Goal: Information Seeking & Learning: Check status

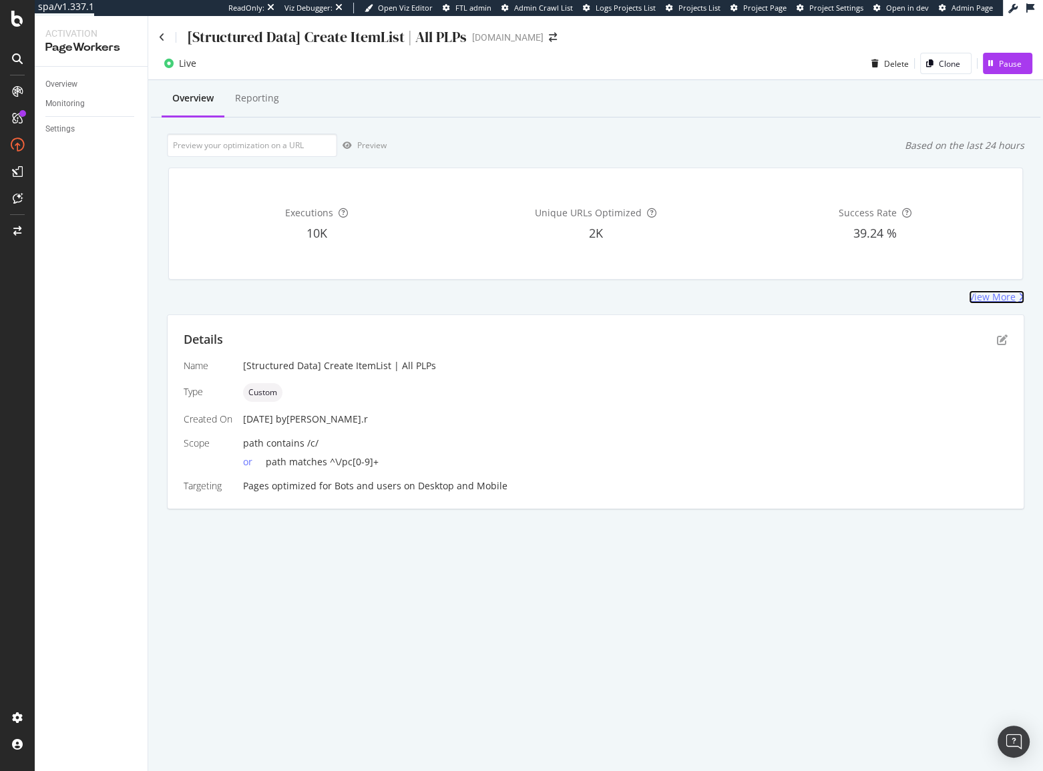
click at [999, 301] on div "View More" at bounding box center [992, 296] width 47 height 13
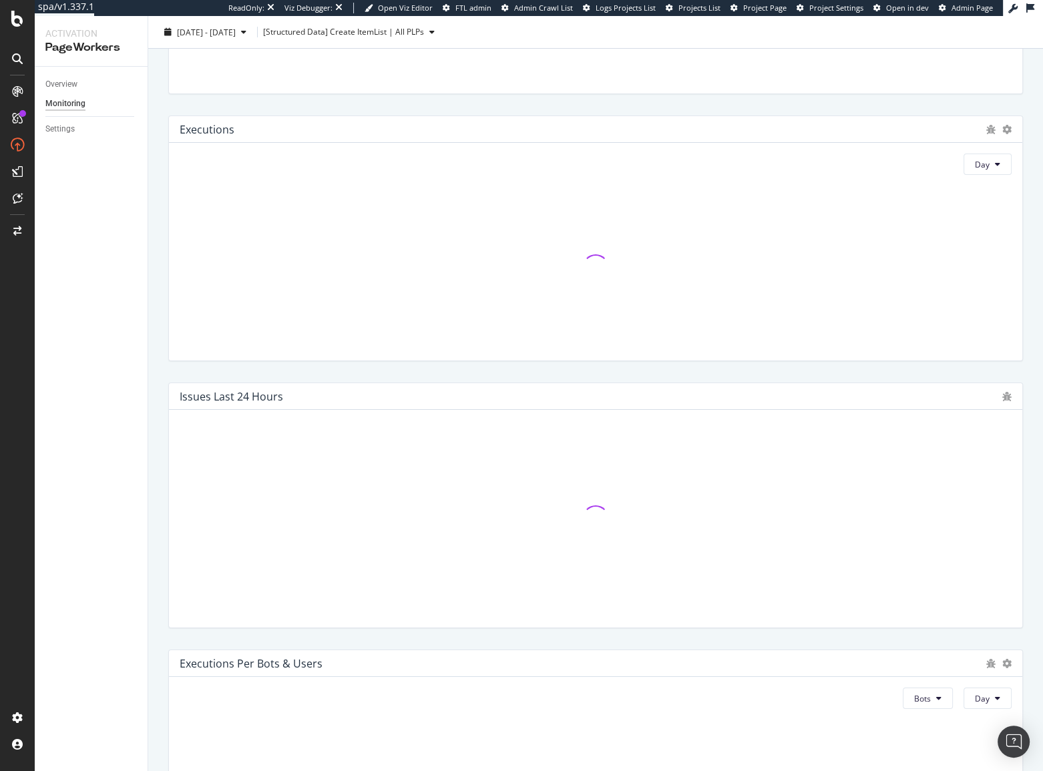
scroll to position [121, 0]
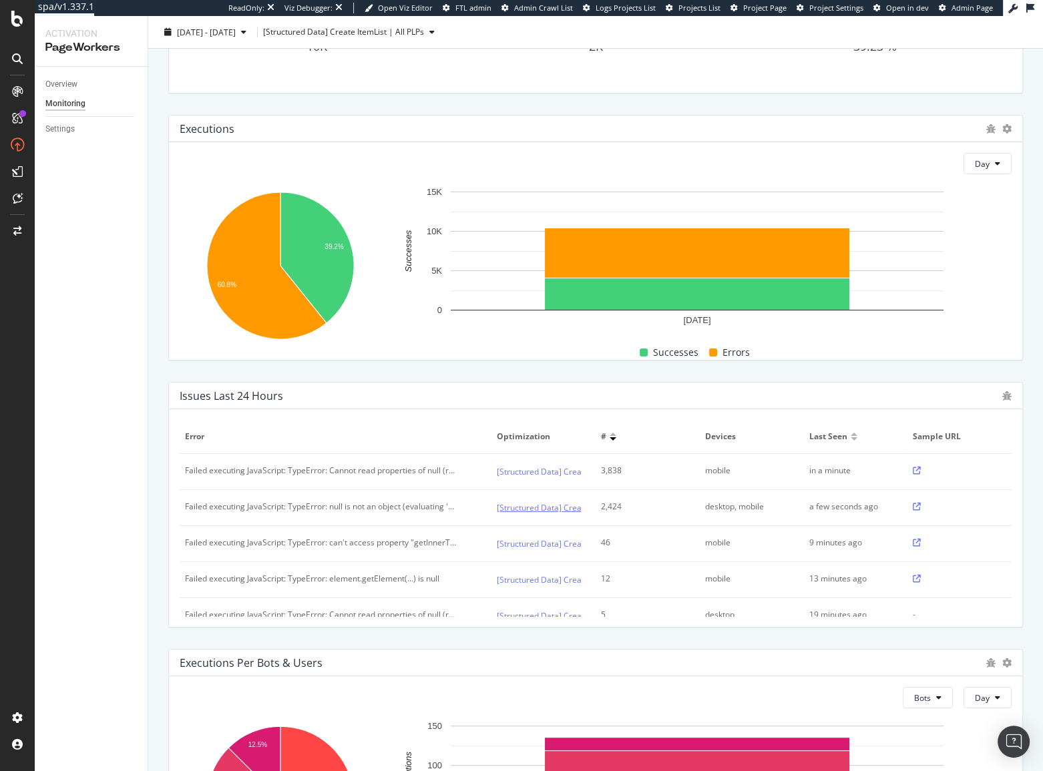
click at [566, 501] on link "[Structured Data] Create ItemList | All PLPs" at bounding box center [577, 508] width 161 height 14
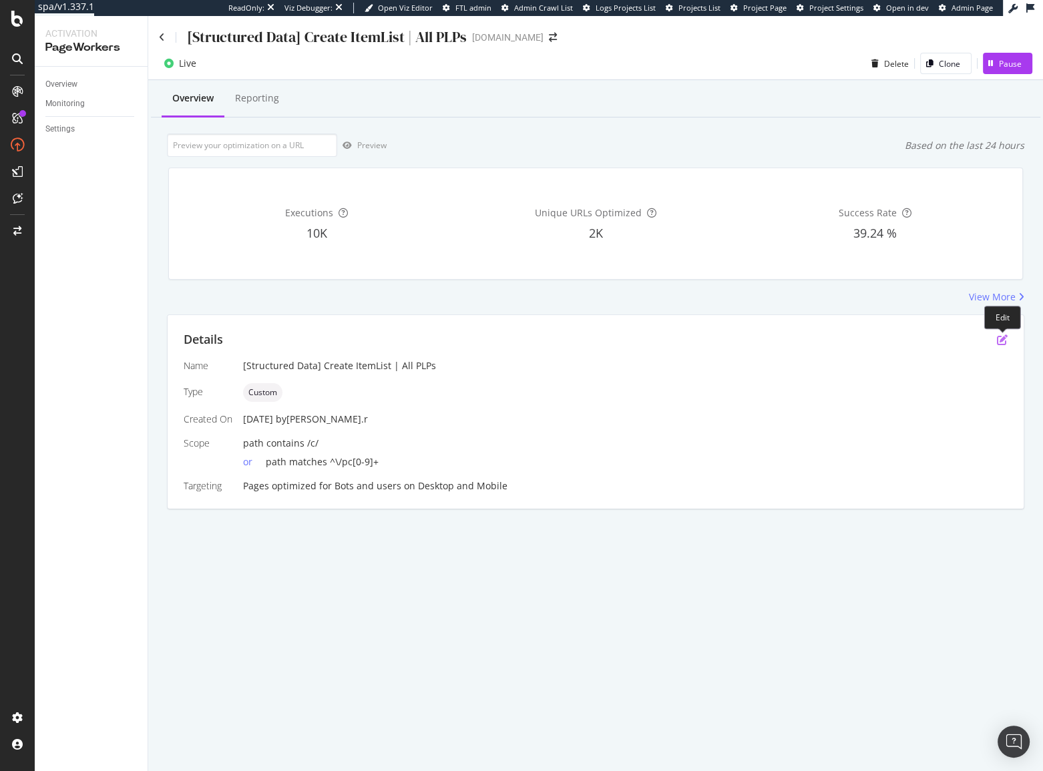
click at [1004, 334] on icon "pen-to-square" at bounding box center [1002, 339] width 11 height 11
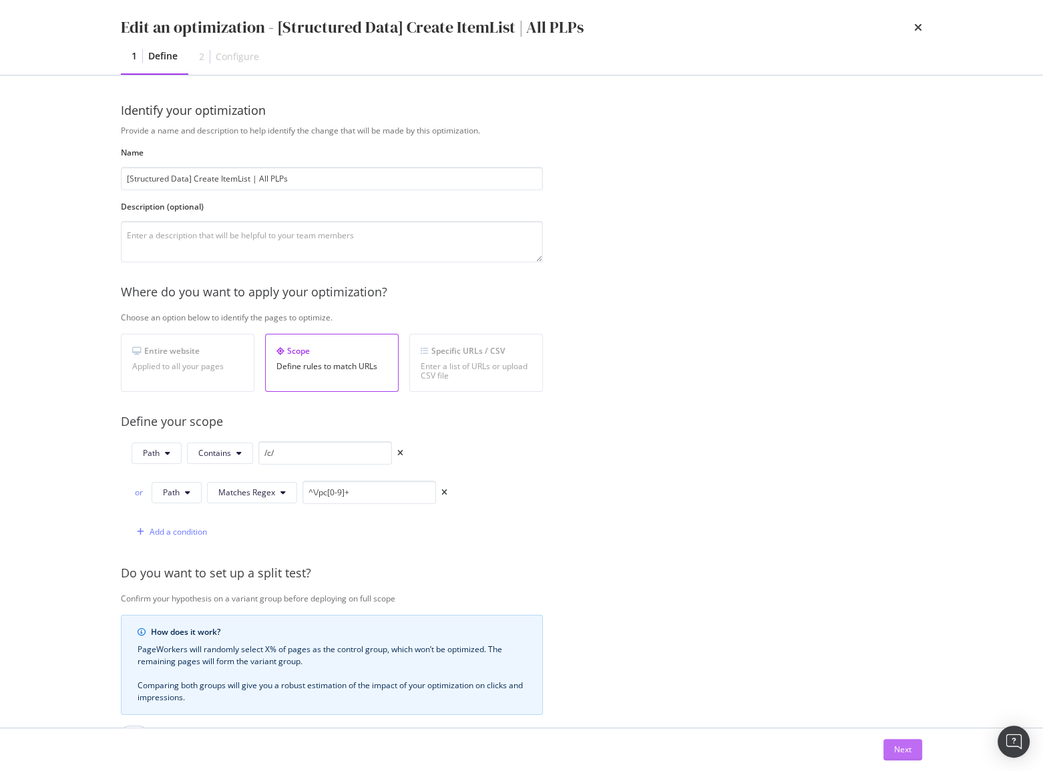
click at [916, 744] on button "Next" at bounding box center [902, 749] width 39 height 21
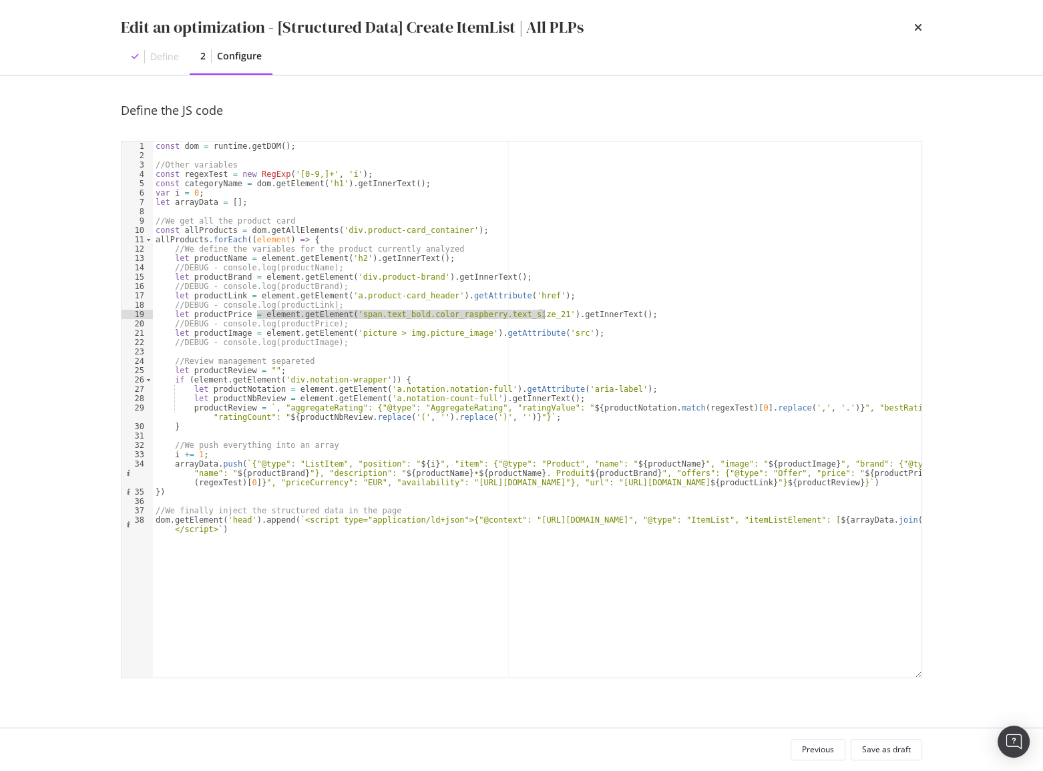
drag, startPoint x: 256, startPoint y: 315, endPoint x: 544, endPoint y: 316, distance: 287.8
click at [544, 316] on div "const dom = runtime . getDOM ( ) ; //Other variables const regexTest = new RegE…" at bounding box center [537, 424] width 768 height 564
click at [541, 316] on div "const dom = runtime . getDOM ( ) ; //Other variables const regexTest = new RegE…" at bounding box center [537, 410] width 768 height 536
paste textarea "element.getElement('span.text_bold.color_raspberry.text_size_21')"
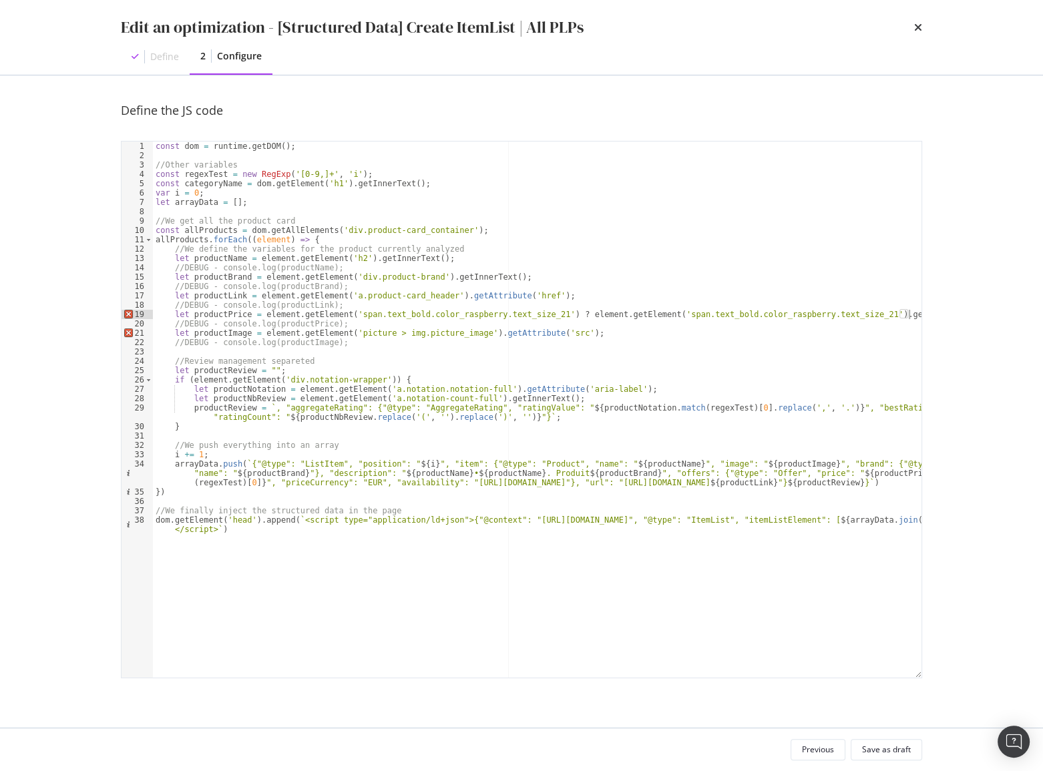
click at [909, 316] on div "const dom = runtime . getDOM ( ) ; //Other variables const regexTest = new RegE…" at bounding box center [537, 424] width 768 height 564
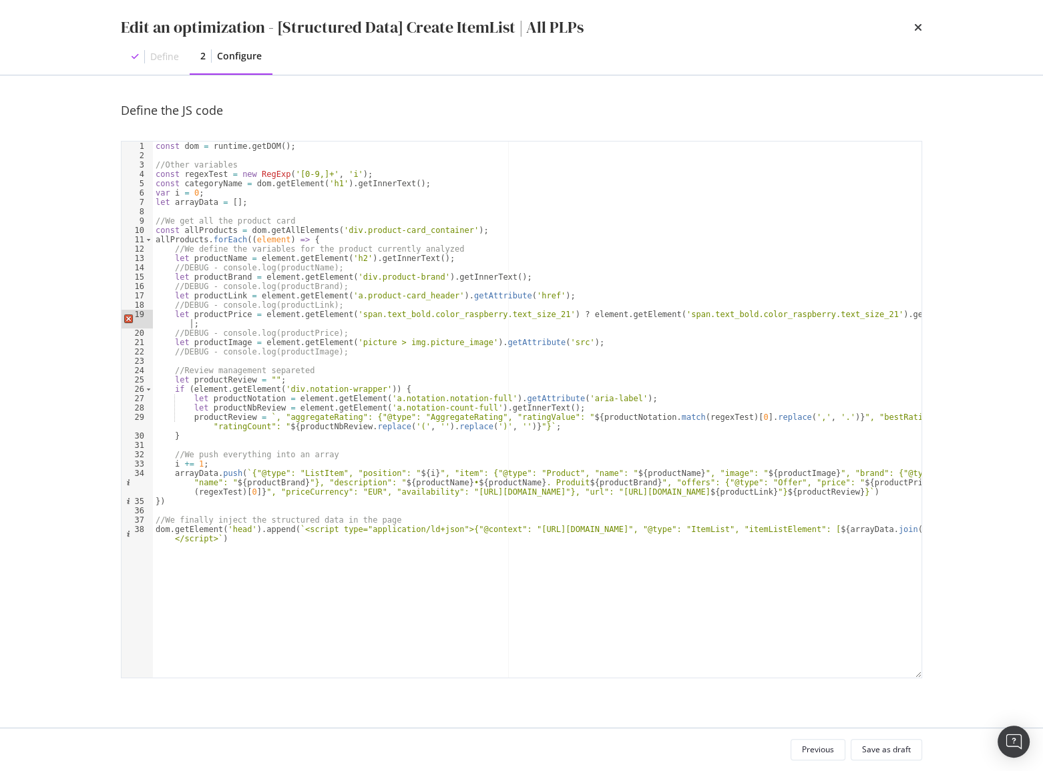
scroll to position [0, 64]
click at [329, 458] on div "const dom = runtime . getDOM ( ) ; //Other variables const regexTest = new RegE…" at bounding box center [537, 424] width 768 height 564
type textarea "//We push everything into an array"
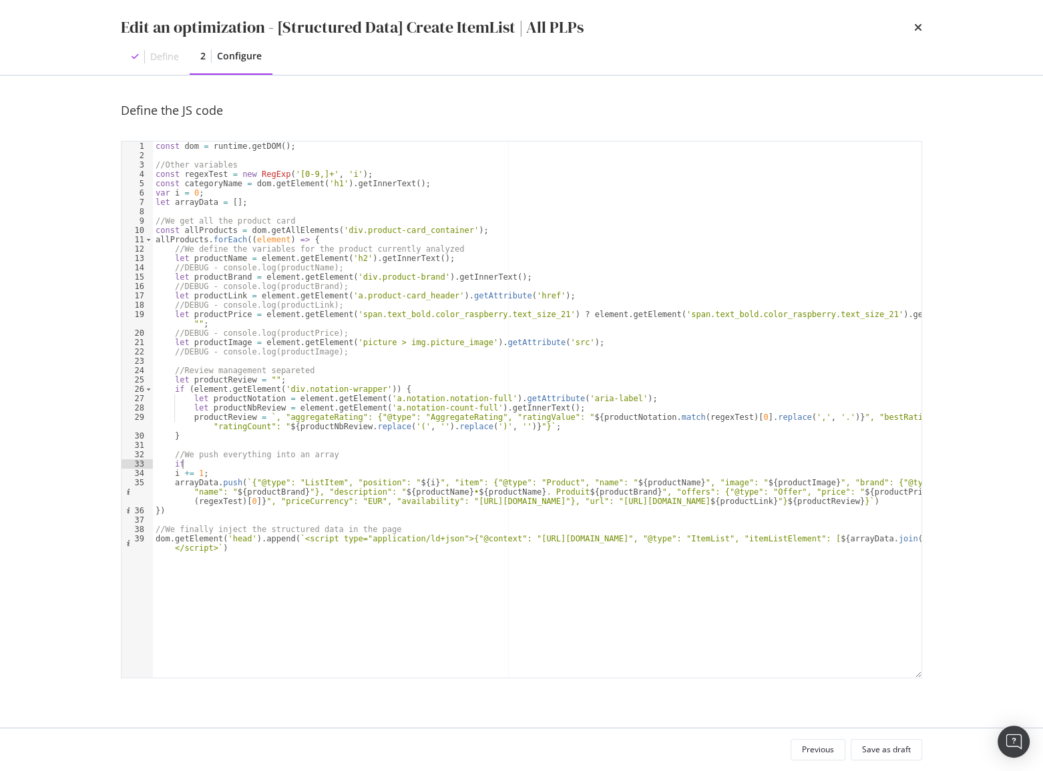
scroll to position [0, 1]
click at [212, 314] on div "const dom = runtime . getDOM ( ) ; //Other variables const regexTest = new RegE…" at bounding box center [537, 424] width 768 height 564
click at [207, 467] on div "const dom = runtime . getDOM ( ) ; //Other variables const regexTest = new RegE…" at bounding box center [537, 424] width 768 height 564
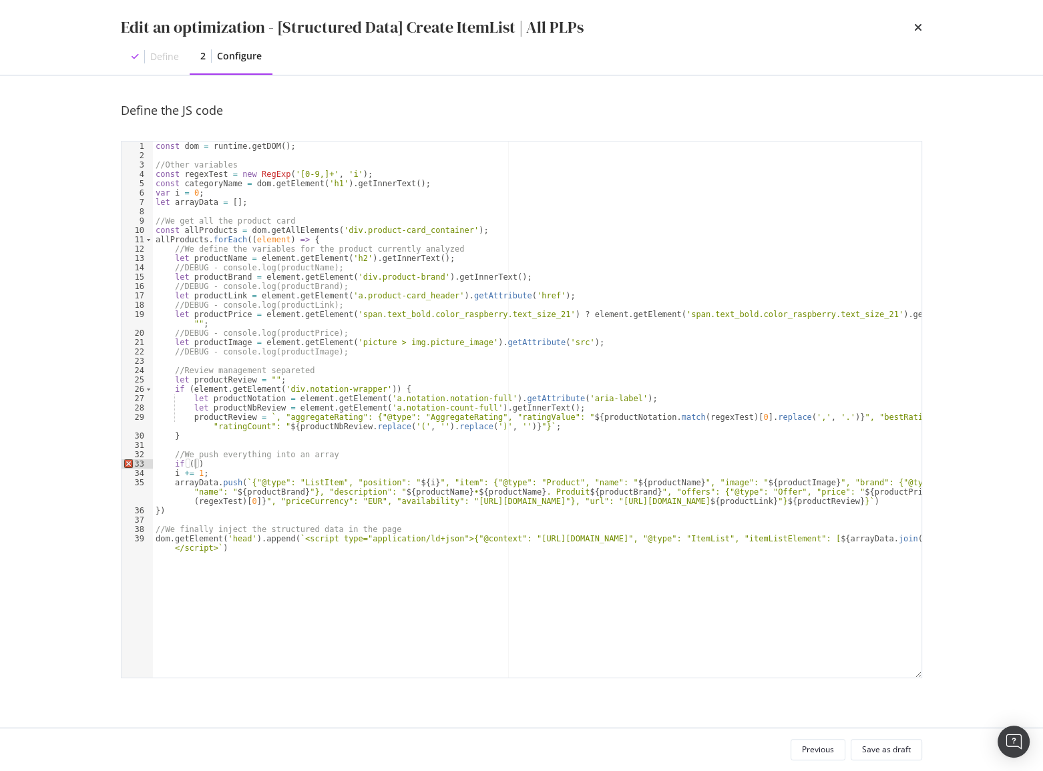
paste textarea "productPrice"
type textarea "i += 1; arrayData.push(`{"@type": "ListItem", "position": "${i}", "item": {"@ty…"
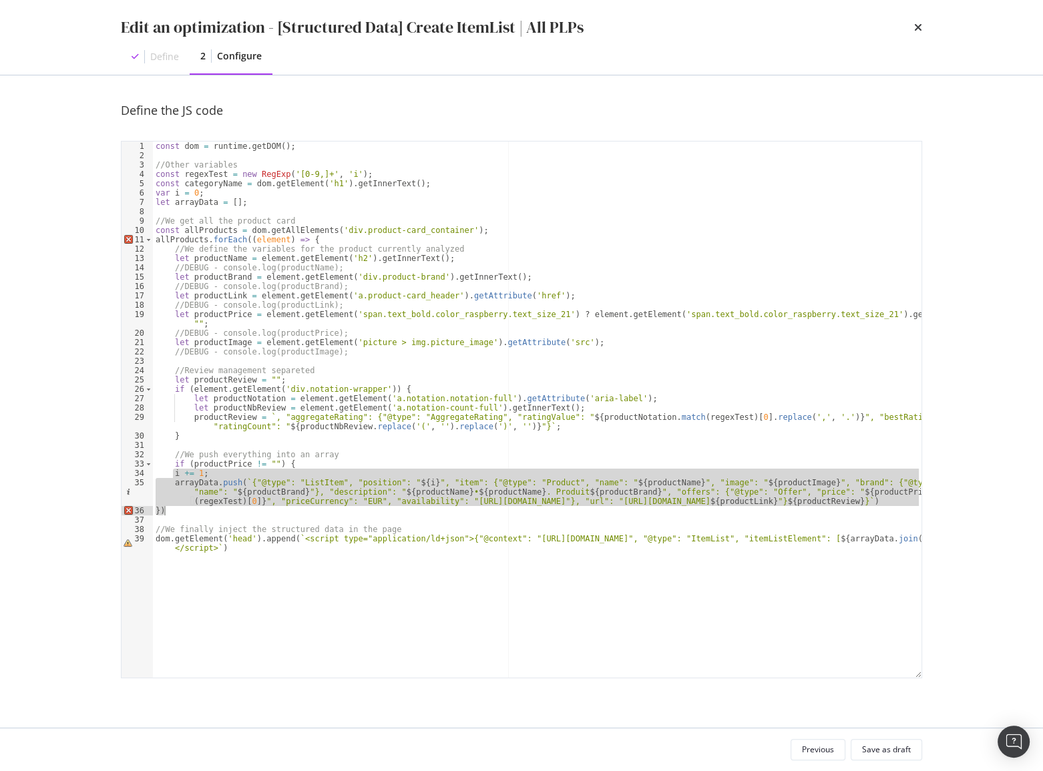
scroll to position [0, 0]
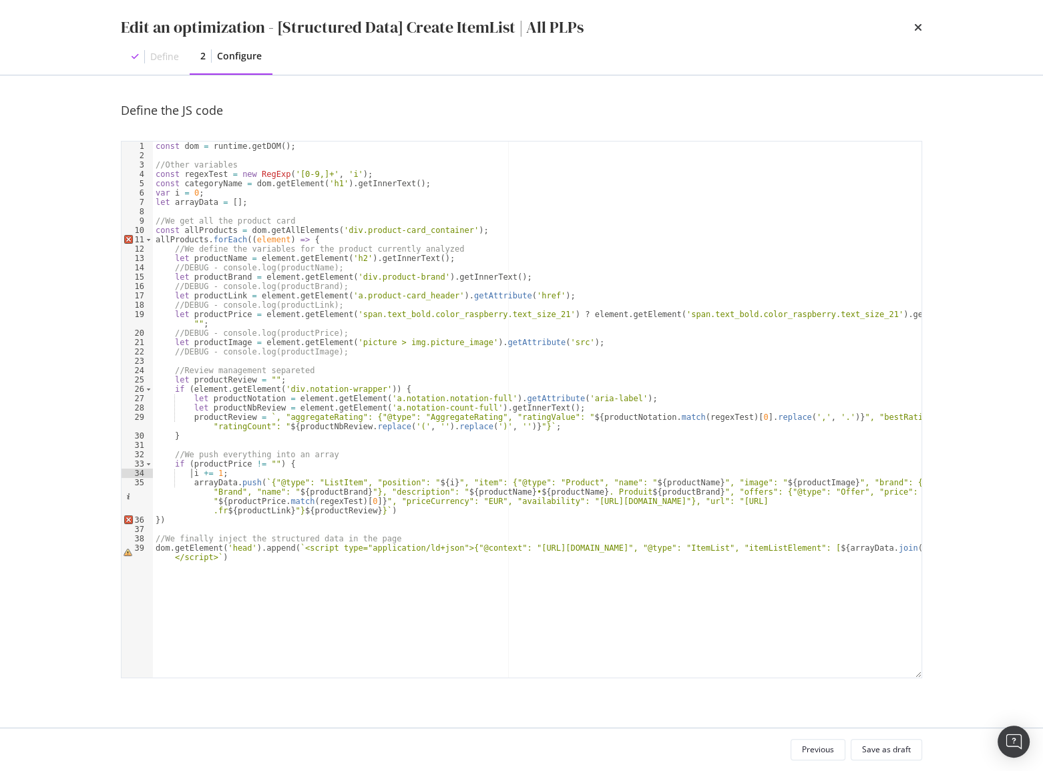
type textarea "arrayData.push(`{"@type": "ListItem", "position": "${i}", "item": {"@type": "Pr…"
type textarea "})"
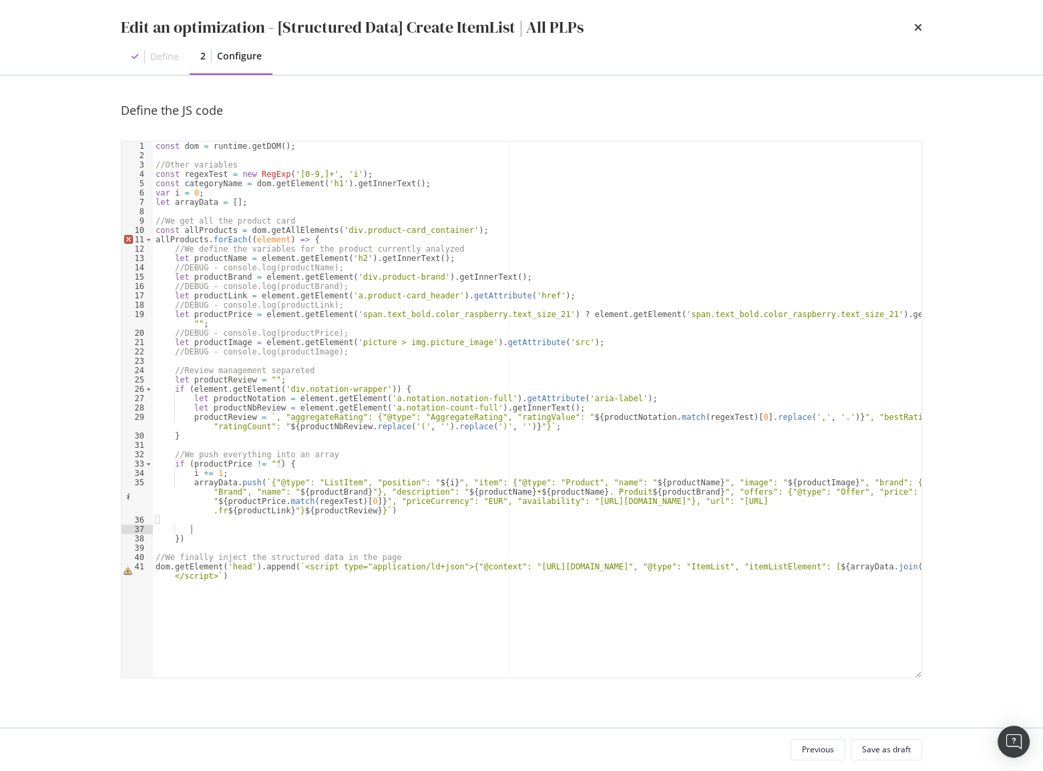
scroll to position [0, 2]
type textarea "})"
click at [893, 763] on div "Previous Save as draft" at bounding box center [521, 749] width 855 height 43
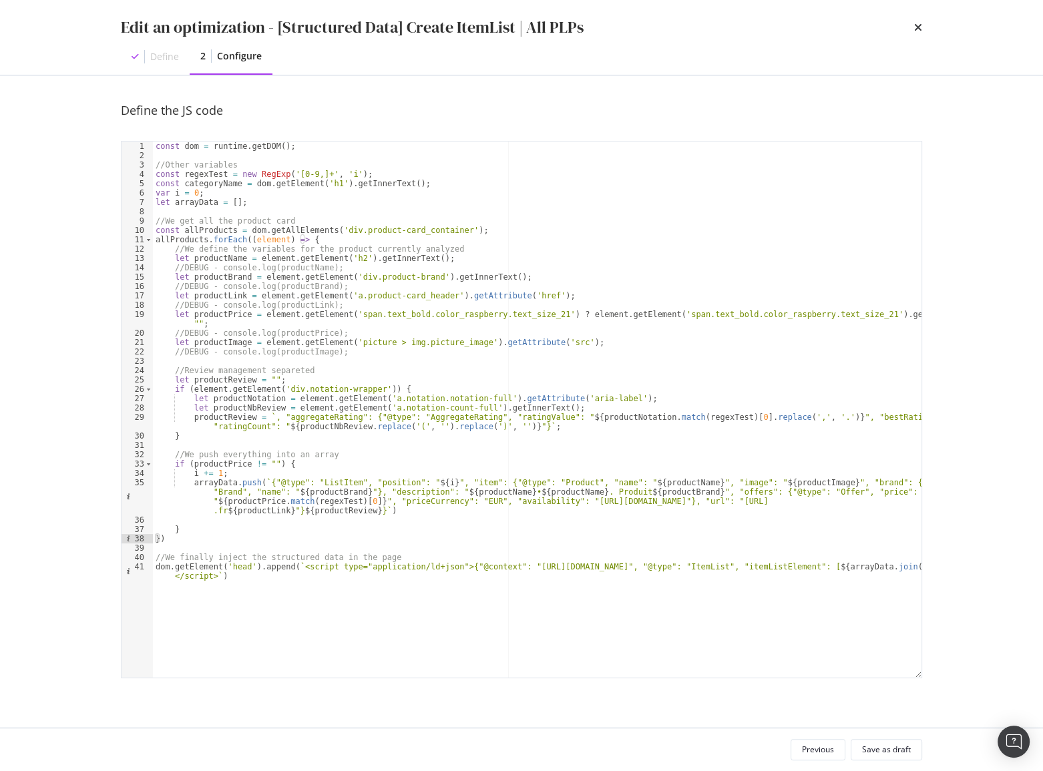
click at [891, 760] on div "Previous Save as draft" at bounding box center [521, 749] width 855 height 43
click at [891, 756] on div "Save as draft" at bounding box center [886, 749] width 49 height 19
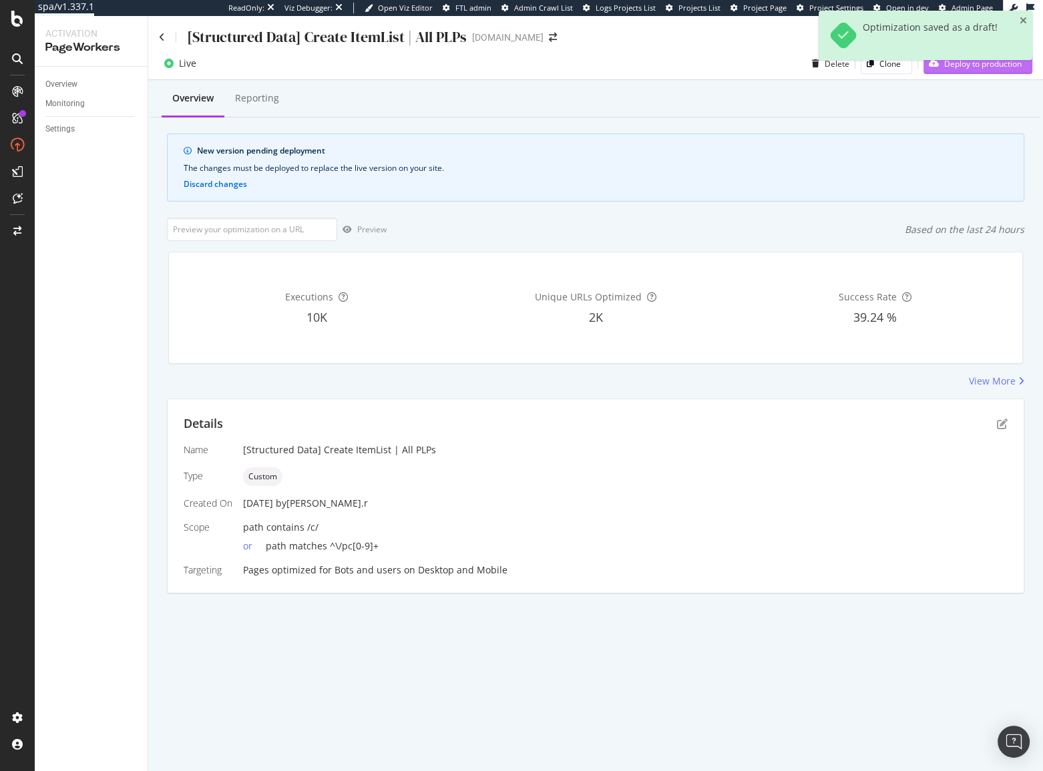
click at [975, 71] on div "Deploy to production" at bounding box center [972, 63] width 98 height 20
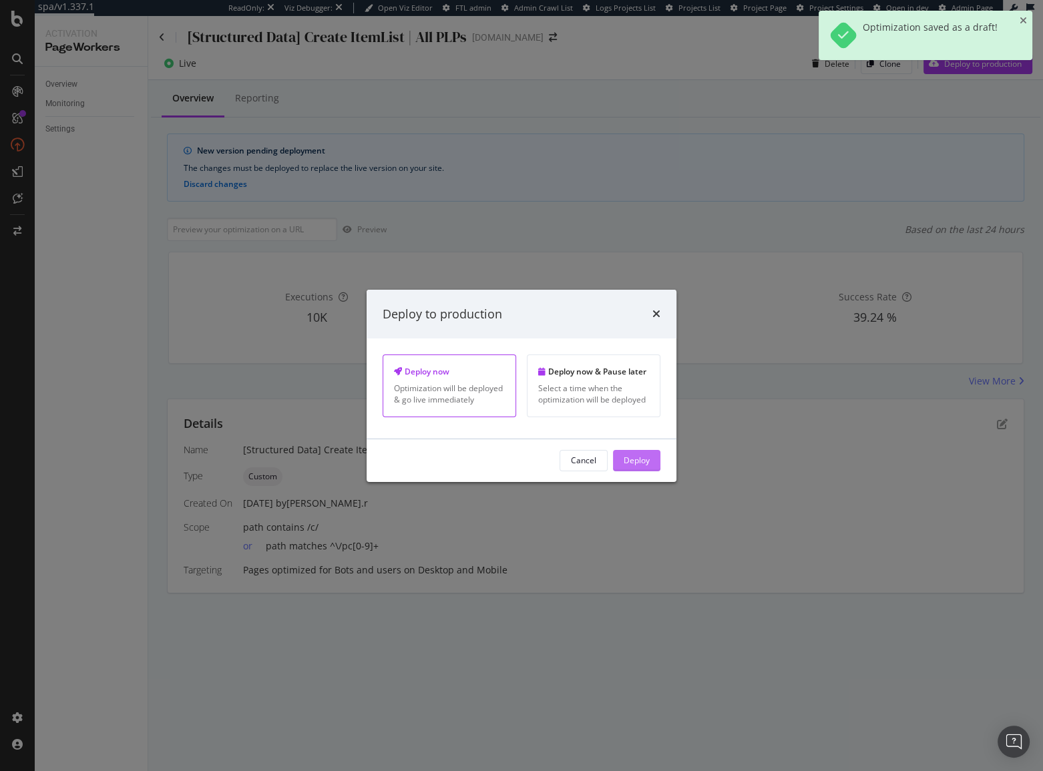
click at [629, 459] on div "Deploy" at bounding box center [637, 460] width 26 height 11
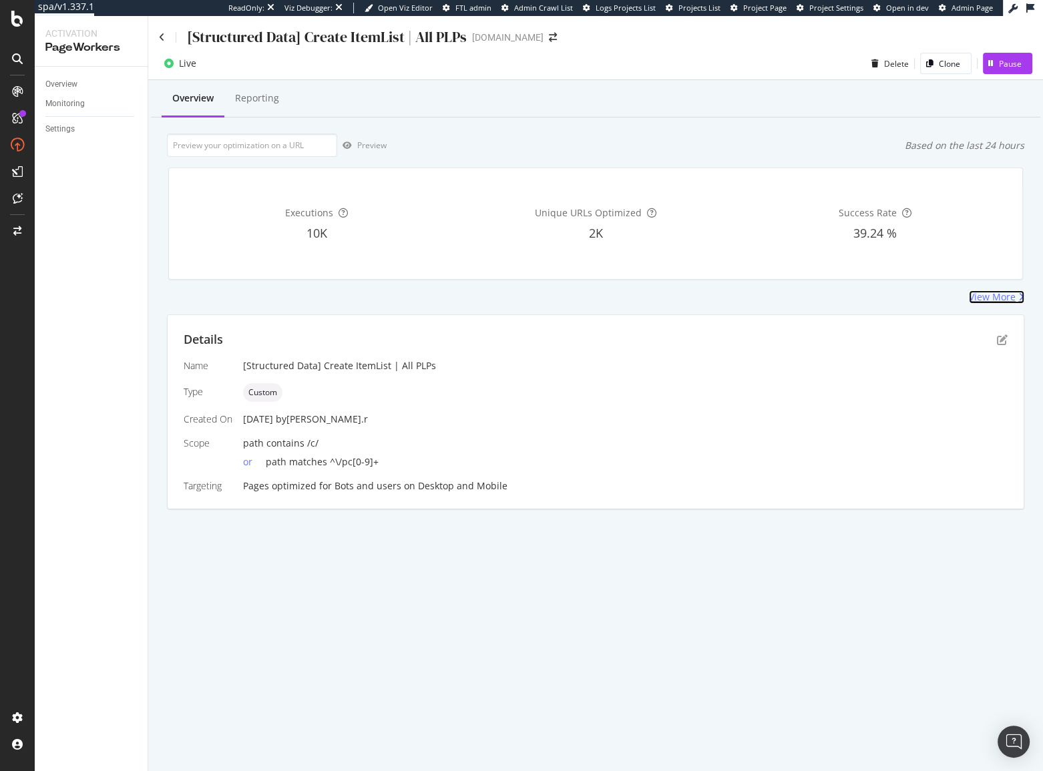
click at [985, 294] on div "View More" at bounding box center [992, 296] width 47 height 13
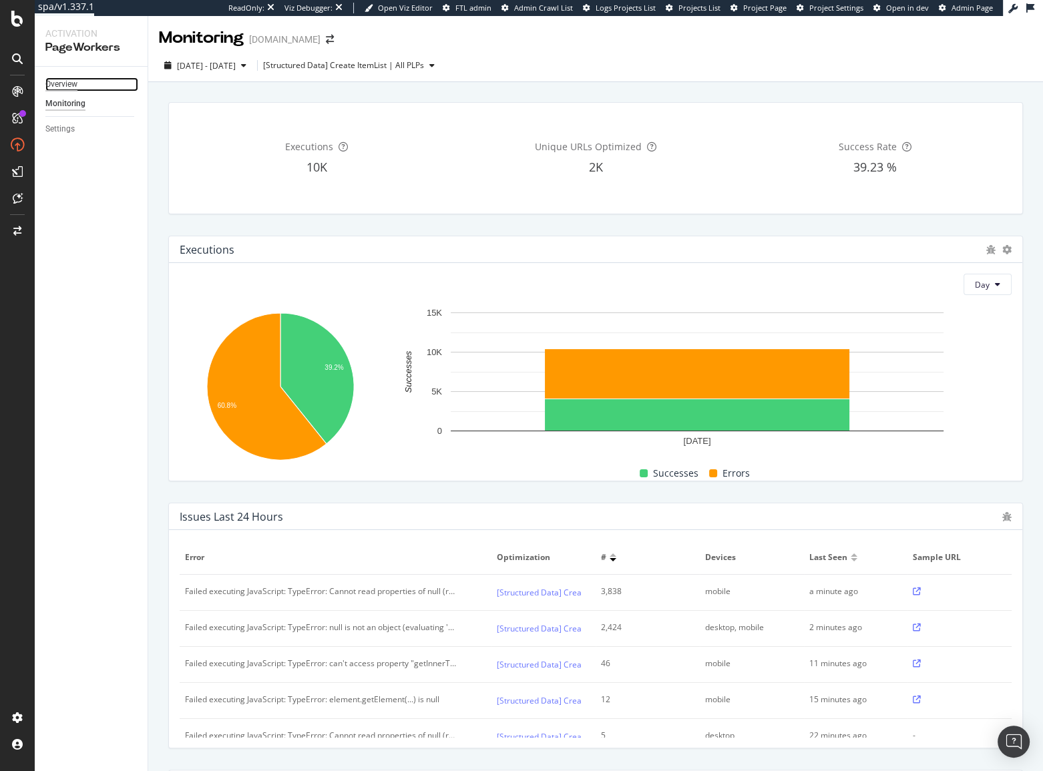
click at [58, 85] on div "Overview" at bounding box center [61, 84] width 32 height 14
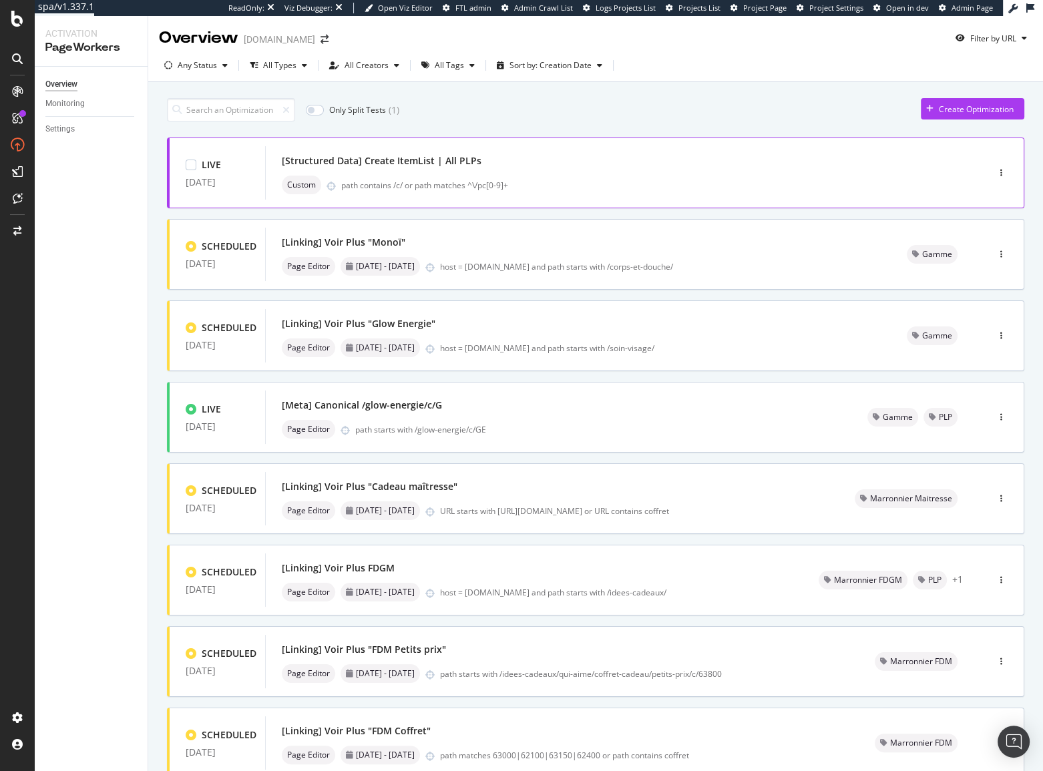
click at [762, 162] on div "[Structured Data] Create ItemList | All PLPs" at bounding box center [606, 161] width 649 height 19
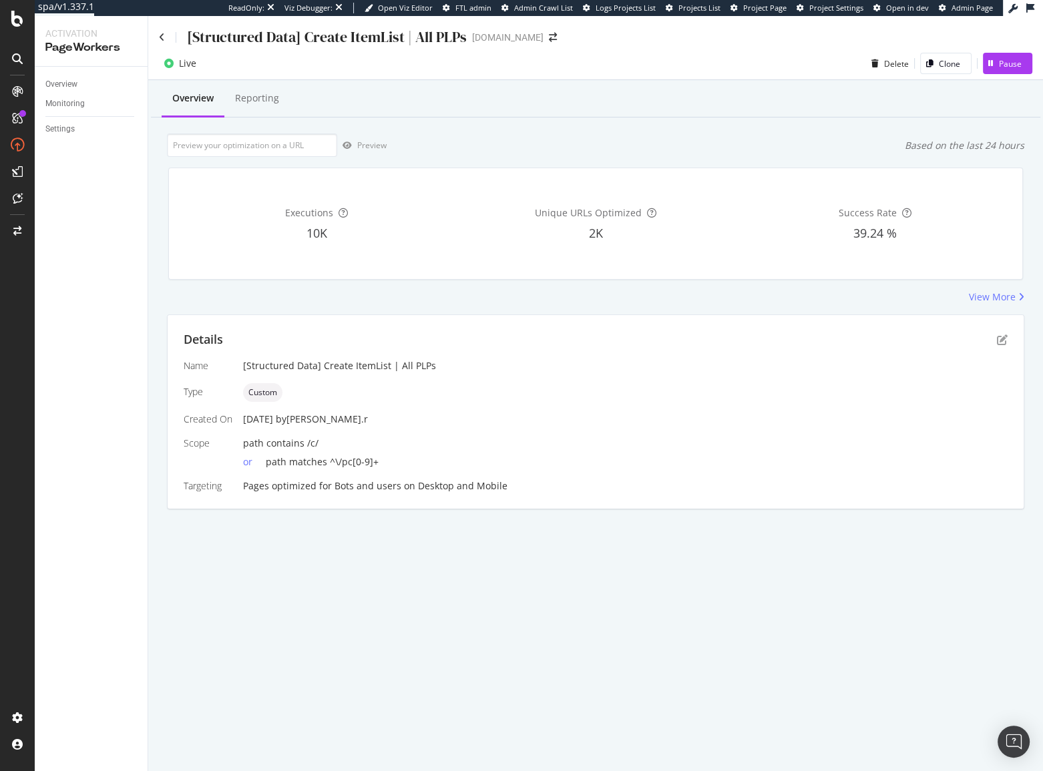
click at [1003, 332] on div "Details" at bounding box center [596, 339] width 824 height 17
click at [1001, 346] on div "Details" at bounding box center [596, 339] width 824 height 17
click at [1001, 342] on icon "pen-to-square" at bounding box center [1002, 339] width 11 height 11
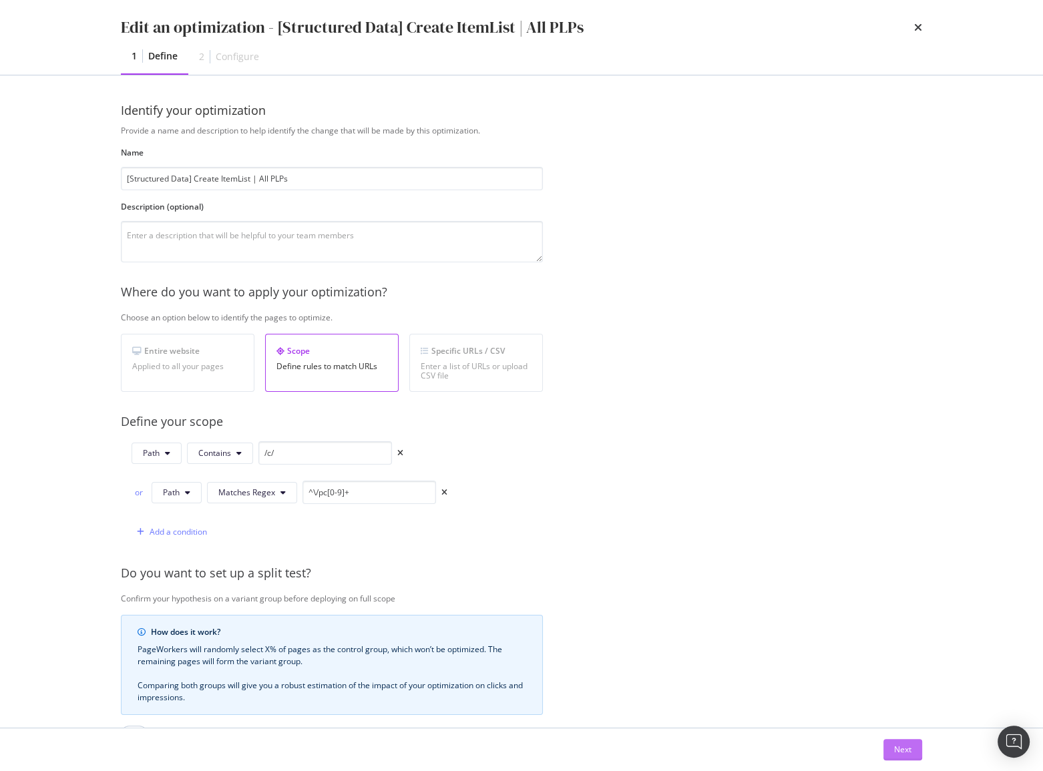
click at [913, 752] on button "Next" at bounding box center [902, 749] width 39 height 21
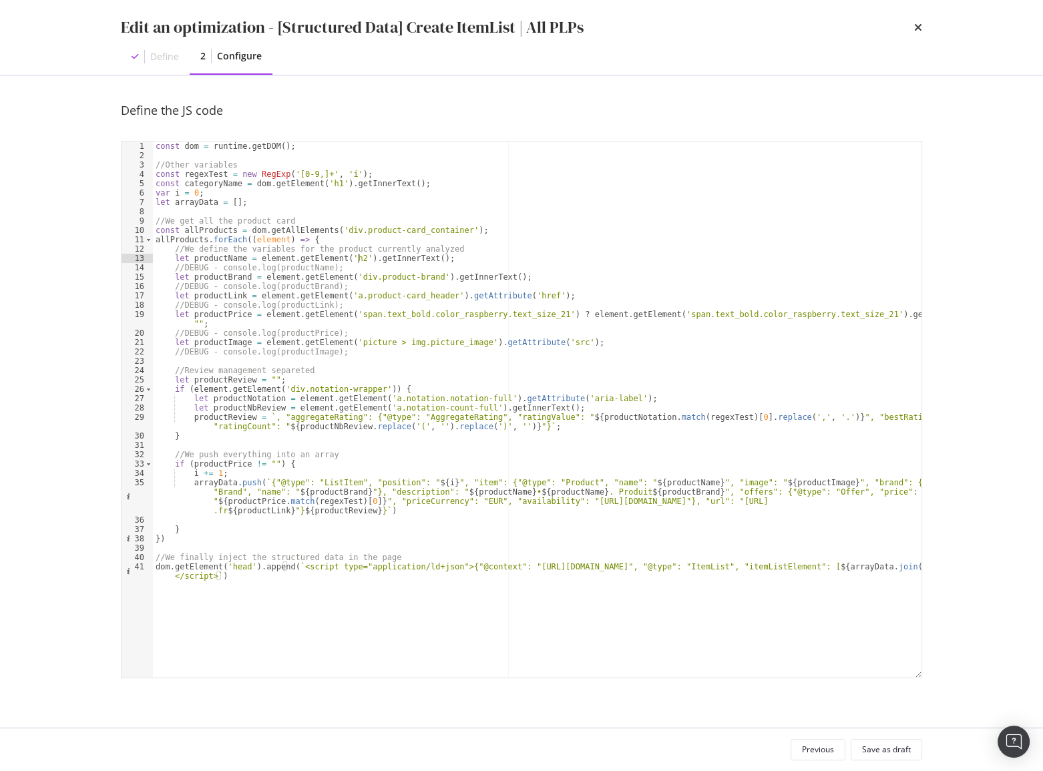
click at [357, 259] on div "const dom = runtime . getDOM ( ) ; //Other variables const regexTest = new RegE…" at bounding box center [537, 424] width 768 height 564
click at [427, 281] on div "const dom = runtime . getDOM ( ) ; //Other variables const regexTest = new RegE…" at bounding box center [537, 424] width 768 height 564
click at [441, 296] on div "const dom = runtime . getDOM ( ) ; //Other variables const regexTest = new RegE…" at bounding box center [537, 424] width 768 height 564
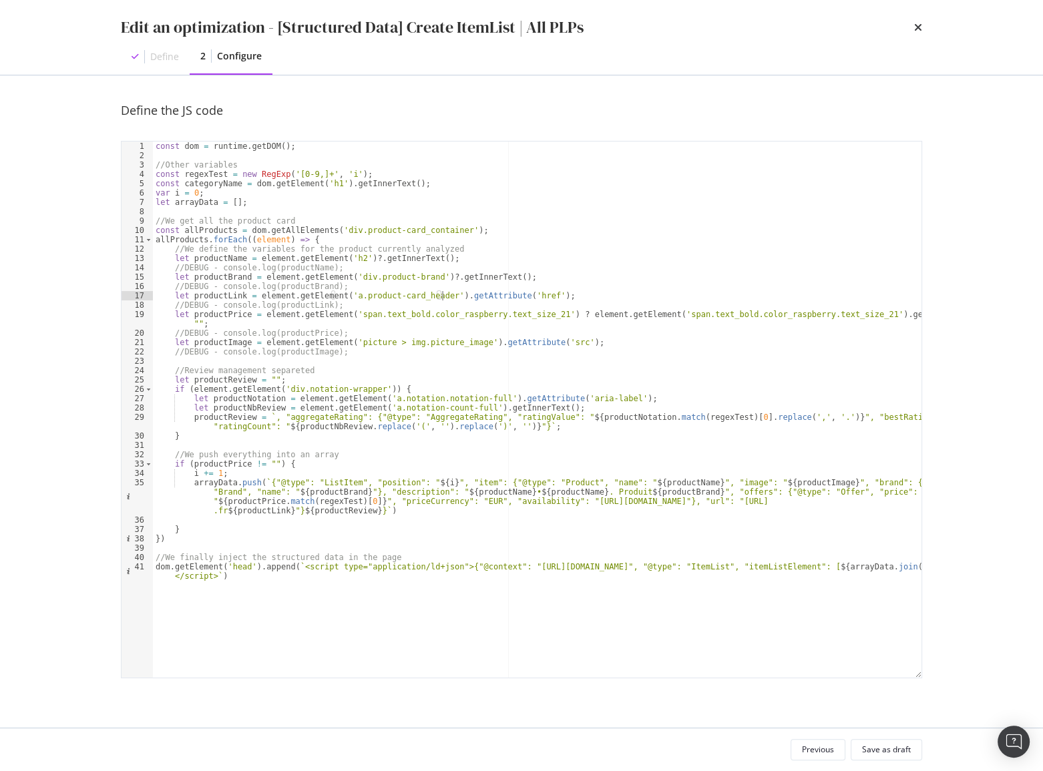
scroll to position [0, 23]
click at [471, 344] on div "const dom = runtime . getDOM ( ) ; //Other variables const regexTest = new RegE…" at bounding box center [537, 424] width 768 height 564
click at [268, 465] on div "const dom = runtime . getDOM ( ) ; //Other variables const regexTest = new RegE…" at bounding box center [537, 424] width 768 height 564
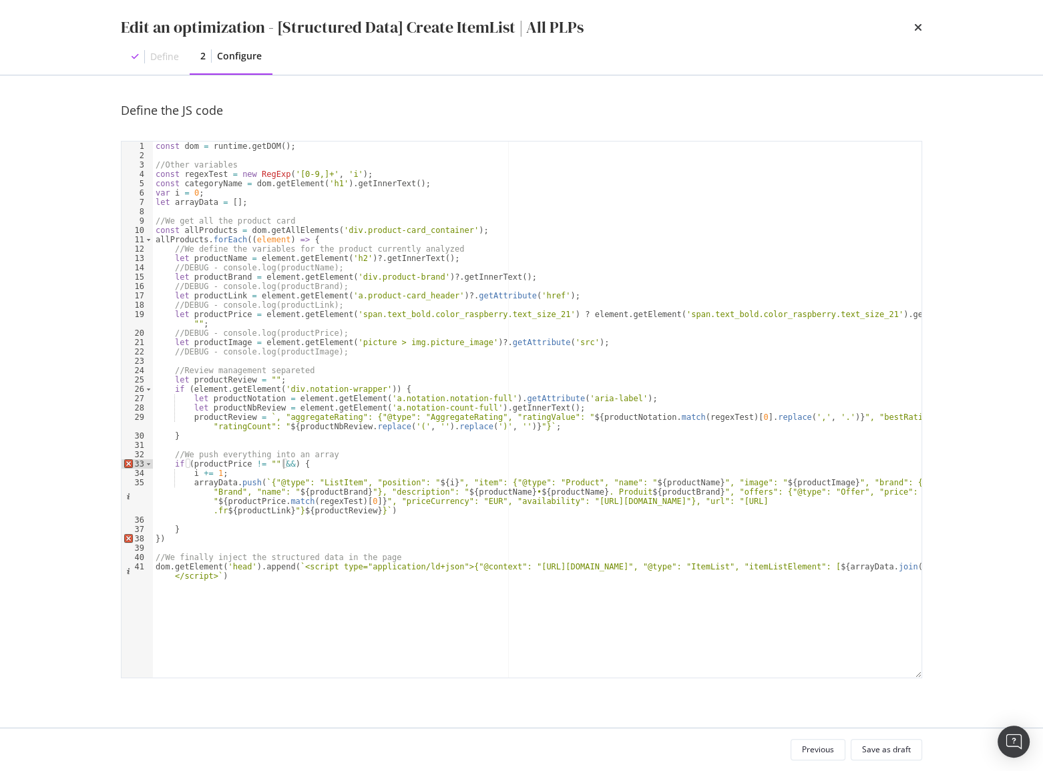
click at [221, 343] on div "const dom = runtime . getDOM ( ) ; //Other variables const regexTest = new RegE…" at bounding box center [537, 424] width 768 height 564
click at [284, 461] on div "const dom = runtime . getDOM ( ) ; //Other variables const regexTest = new RegE…" at bounding box center [537, 424] width 768 height 564
paste textarea "productImage"
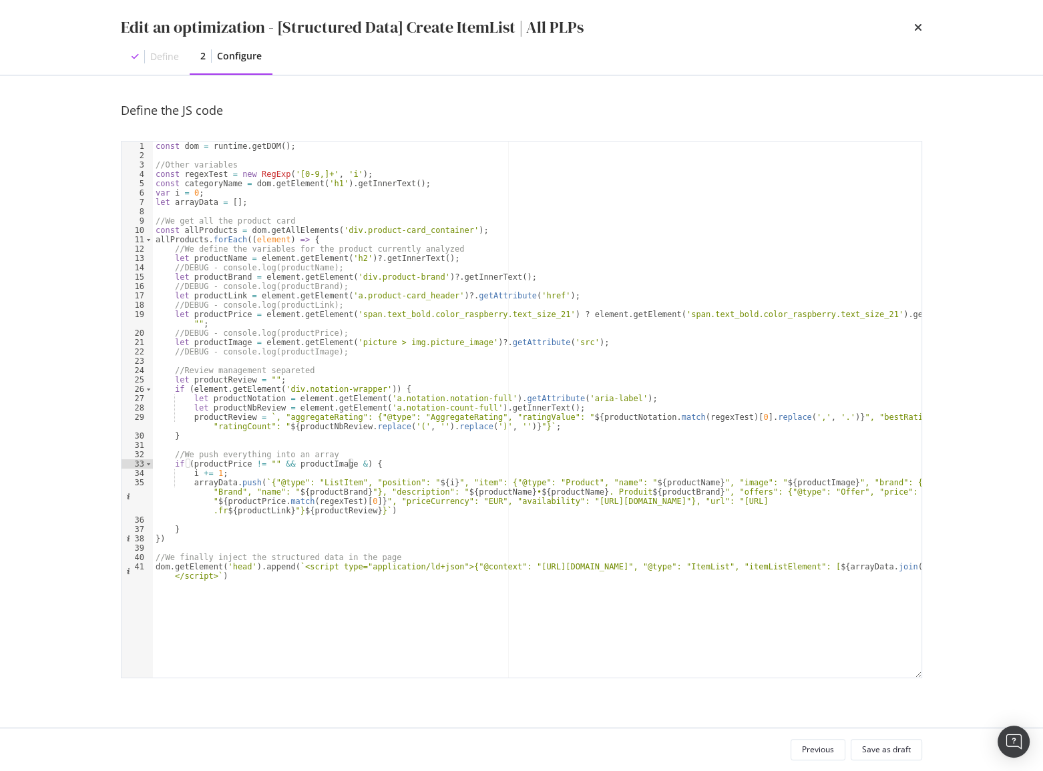
scroll to position [0, 16]
paste textarea "productImage"
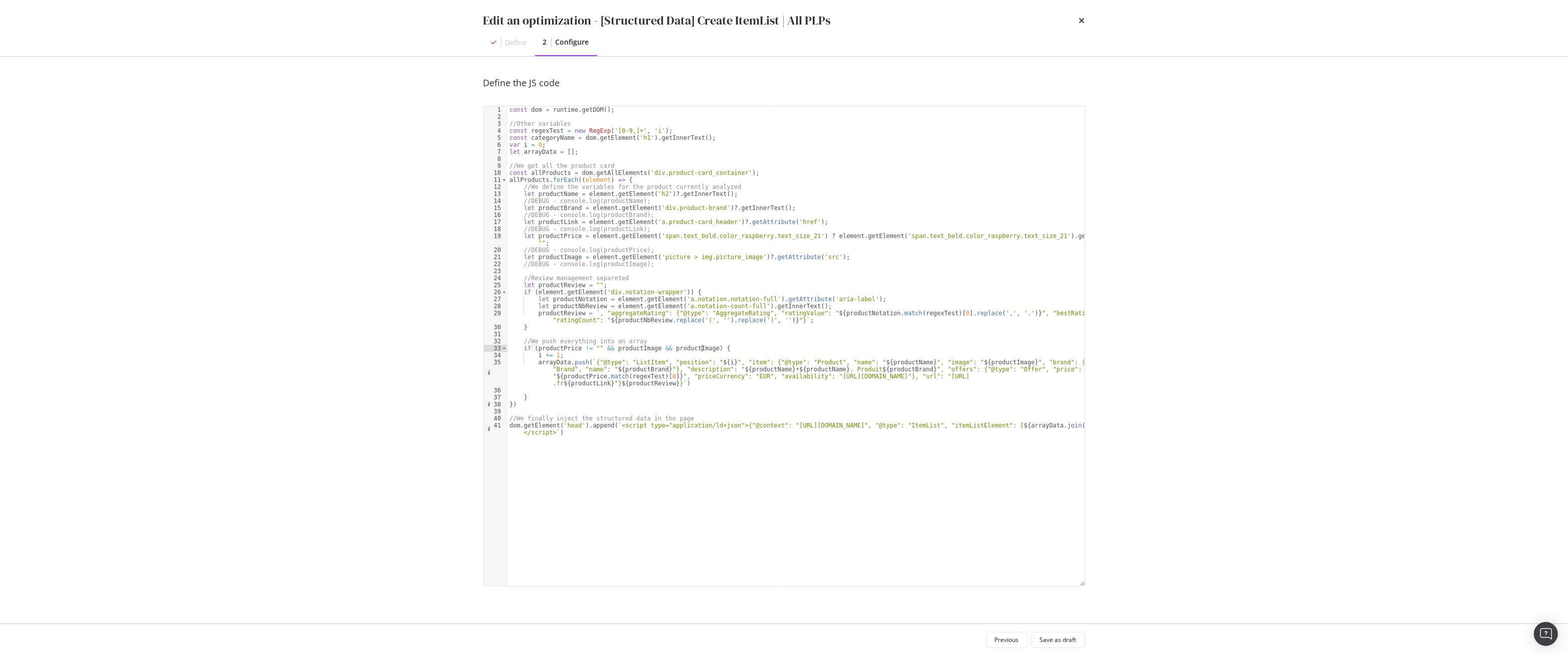
type textarea "if (productPrice != "" && productImage && productImage) {"
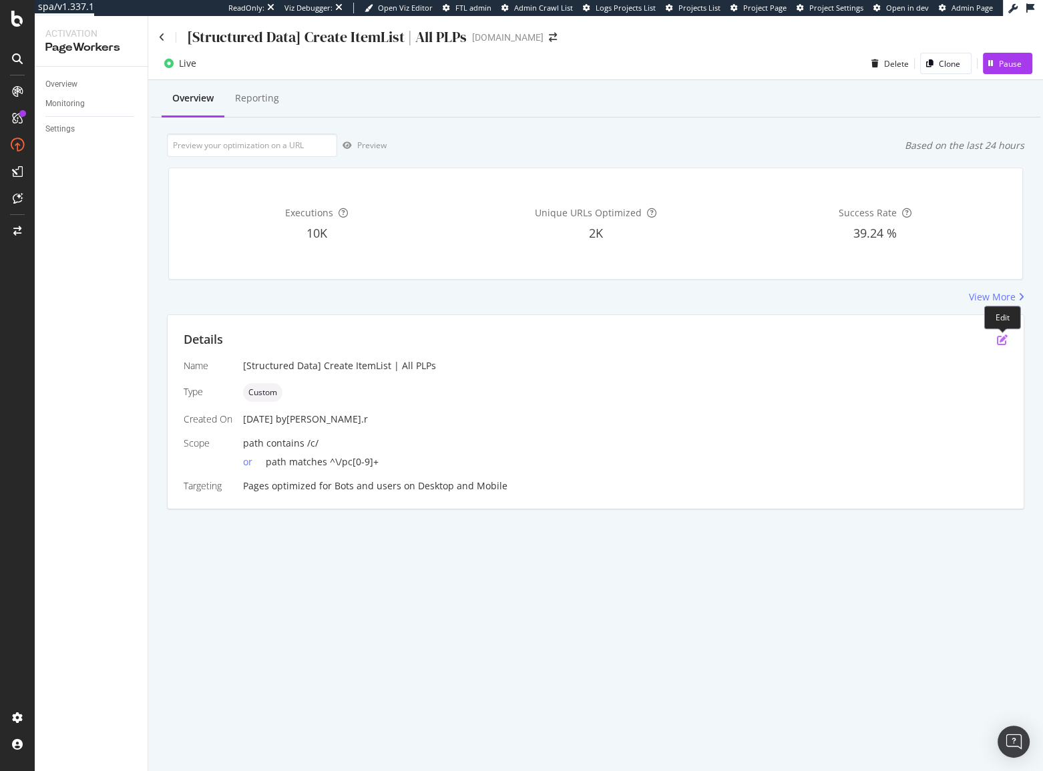
click at [1003, 340] on icon "pen-to-square" at bounding box center [1002, 339] width 11 height 11
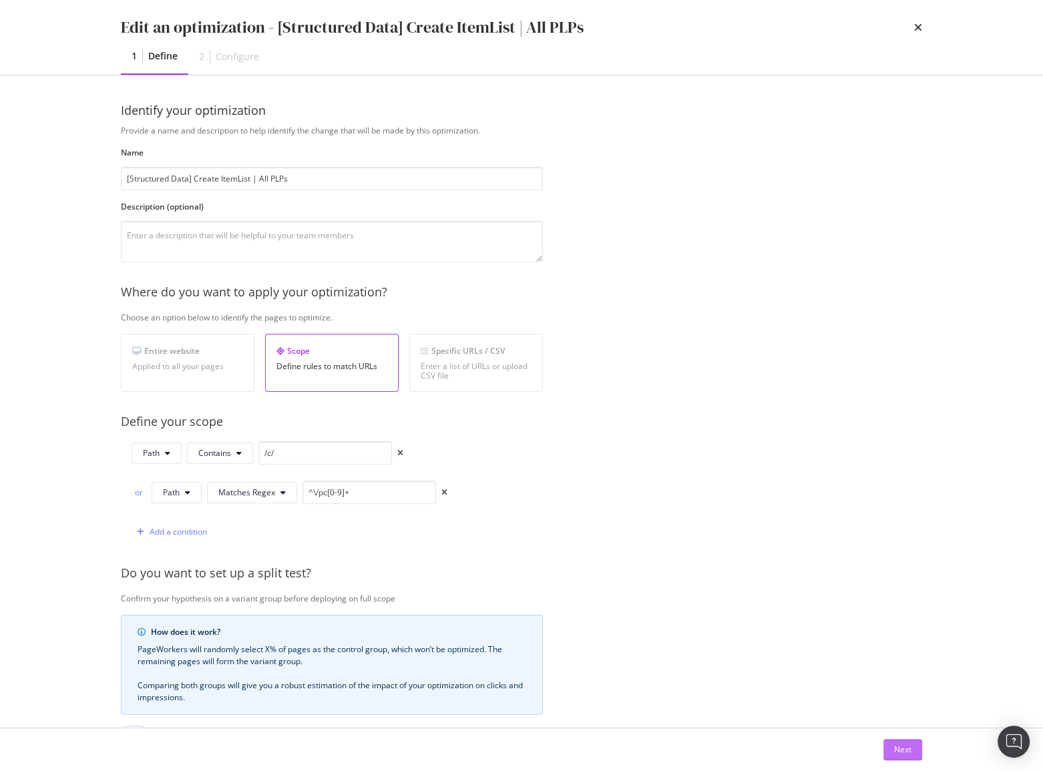
click at [890, 754] on button "Next" at bounding box center [902, 749] width 39 height 21
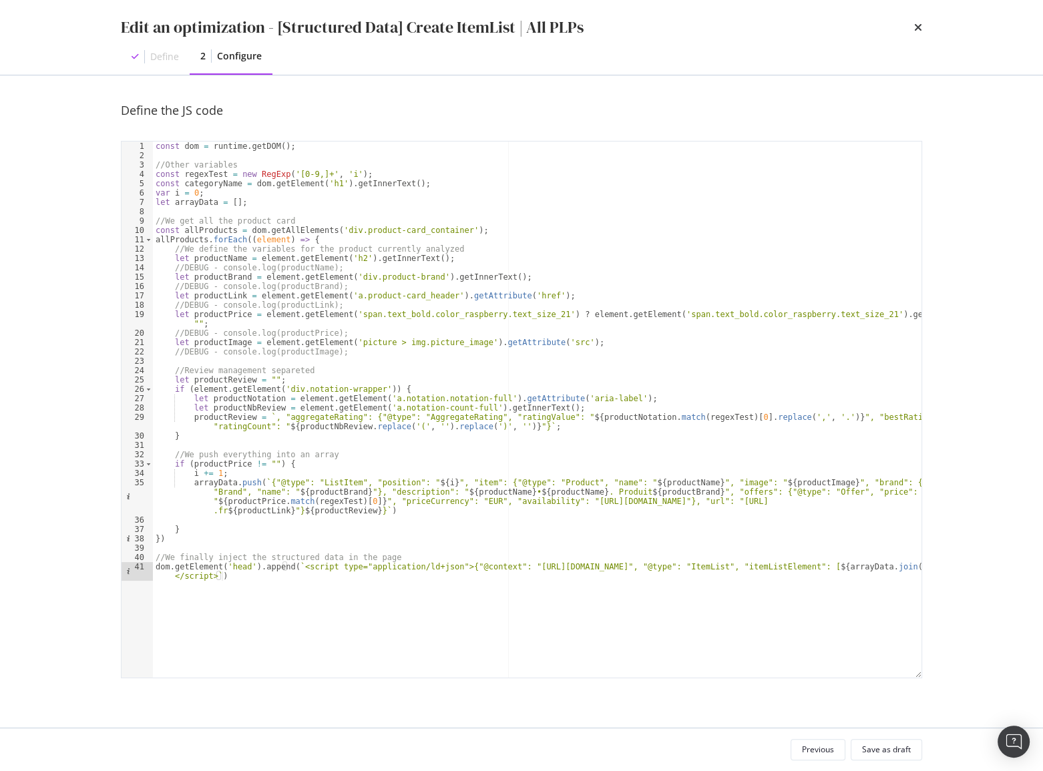
click at [473, 345] on div "const dom = runtime . getDOM ( ) ; //Other variables const regexTest = new RegE…" at bounding box center [537, 424] width 768 height 564
click at [439, 296] on div "const dom = runtime . getDOM ( ) ; //Other variables const regexTest = new RegE…" at bounding box center [537, 424] width 768 height 564
click at [427, 280] on div "const dom = runtime . getDOM ( ) ; //Other variables const regexTest = new RegE…" at bounding box center [537, 424] width 768 height 564
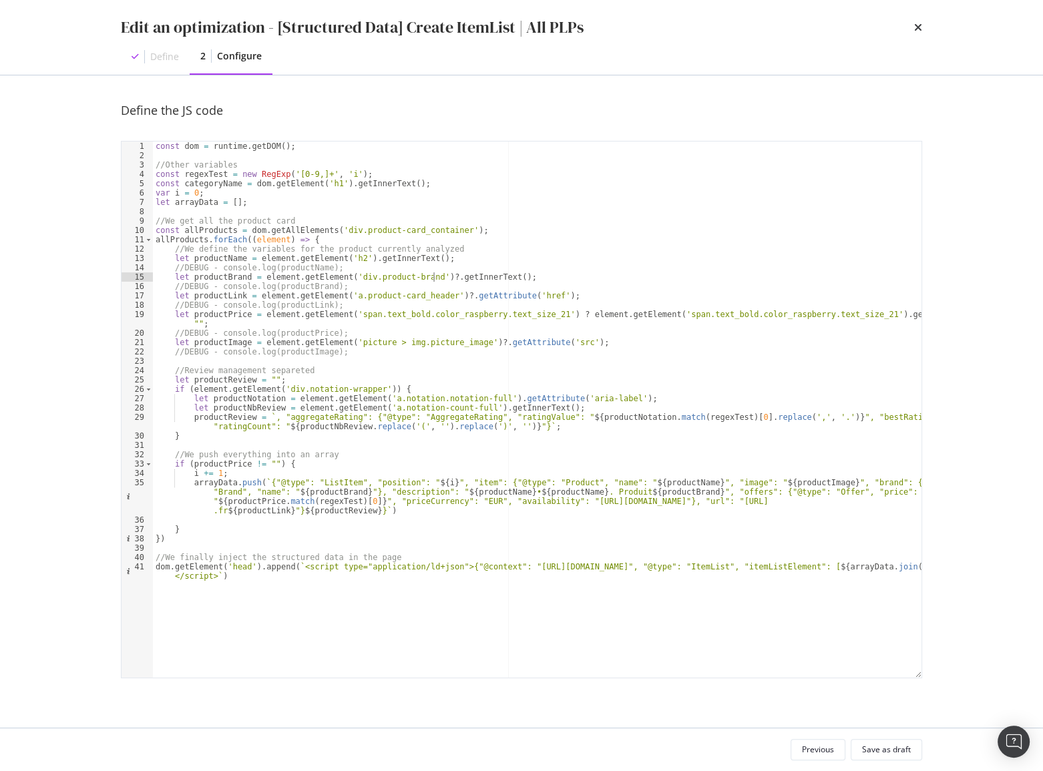
click at [358, 257] on div "const dom = runtime . getDOM ( ) ; //Other variables const regexTest = new RegE…" at bounding box center [537, 424] width 768 height 564
click at [296, 463] on div "const dom = runtime . getDOM ( ) ; //Other variables const regexTest = new RegE…" at bounding box center [537, 424] width 768 height 564
click at [221, 257] on div "const dom = runtime . getDOM ( ) ; //Other variables const regexTest = new RegE…" at bounding box center [537, 424] width 768 height 564
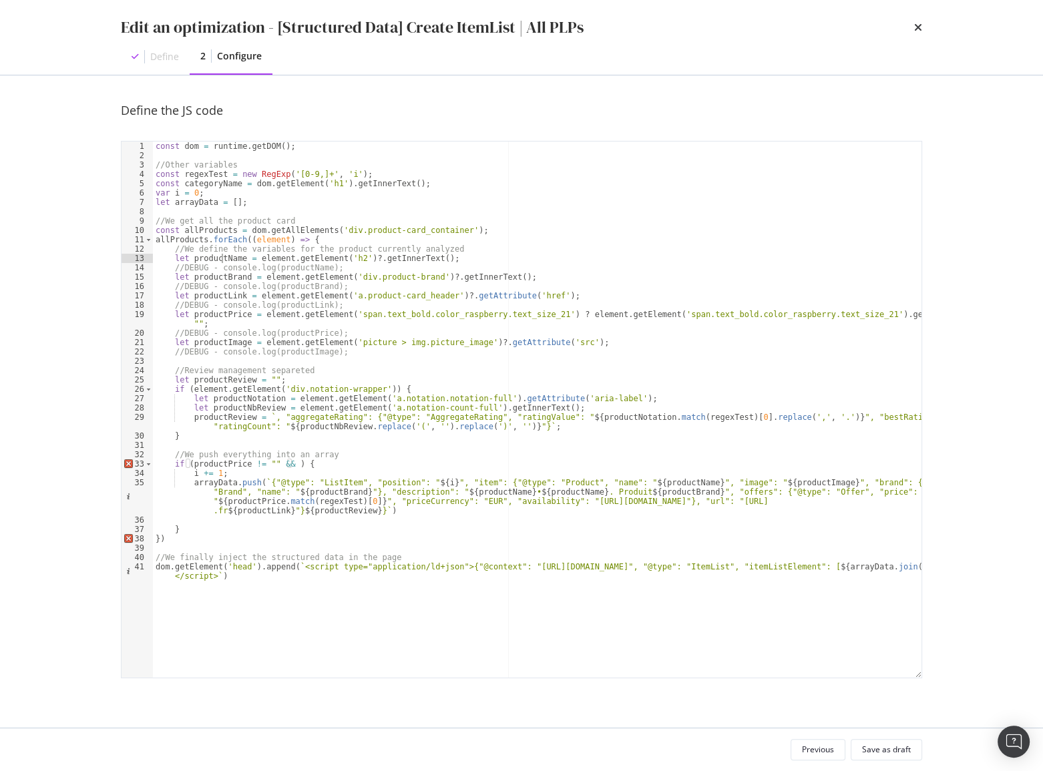
click at [221, 257] on div "const dom = runtime . getDOM ( ) ; //Other variables const regexTest = new RegE…" at bounding box center [537, 424] width 768 height 564
click at [286, 465] on div "const dom = runtime . getDOM ( ) ; //Other variables const regexTest = new RegE…" at bounding box center [537, 424] width 768 height 564
paste textarea "productName"
click at [270, 466] on div "const dom = runtime . getDOM ( ) ; //Other variables const regexTest = new RegE…" at bounding box center [537, 424] width 768 height 564
paste textarea "&& productName"
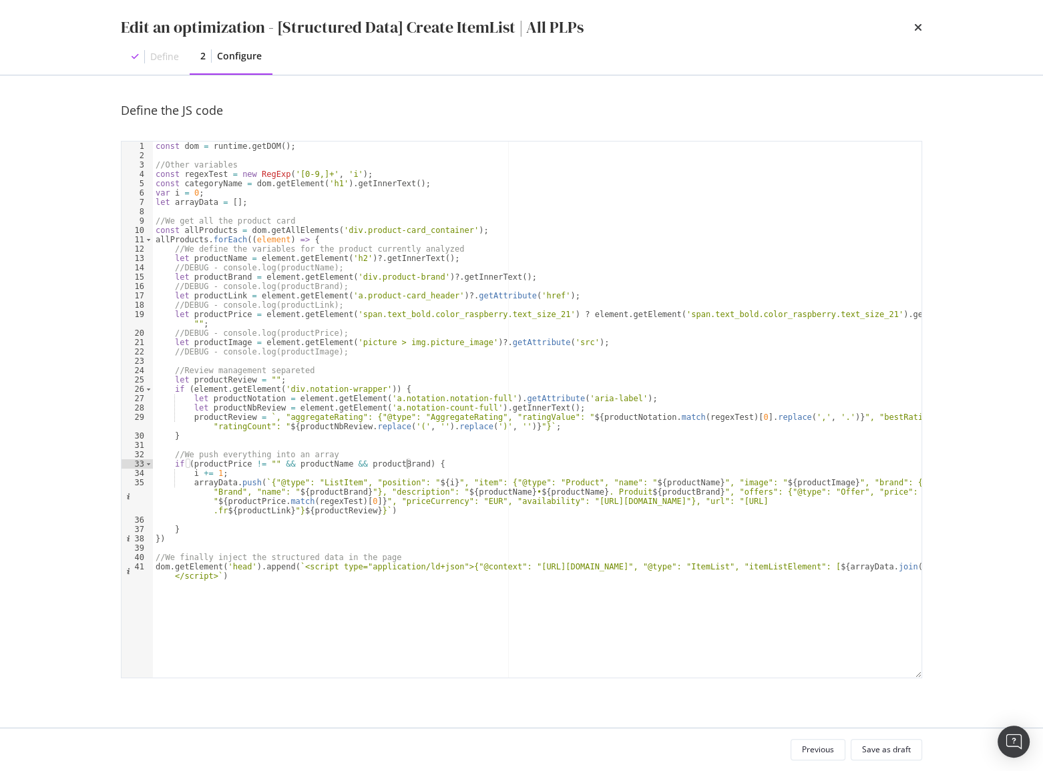
scroll to position [0, 21]
paste textarea "&& productName"
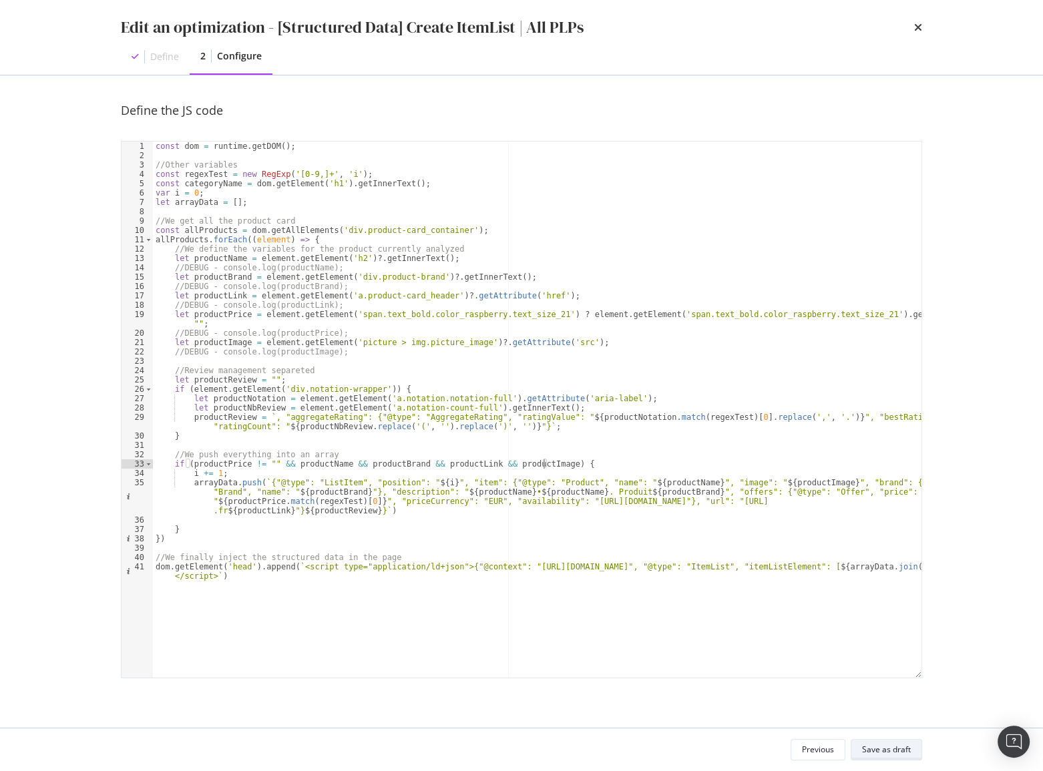
type textarea "if (productPrice != "" && productName && productBrand && productLink && product…"
click at [913, 752] on button "Save as draft" at bounding box center [886, 749] width 71 height 21
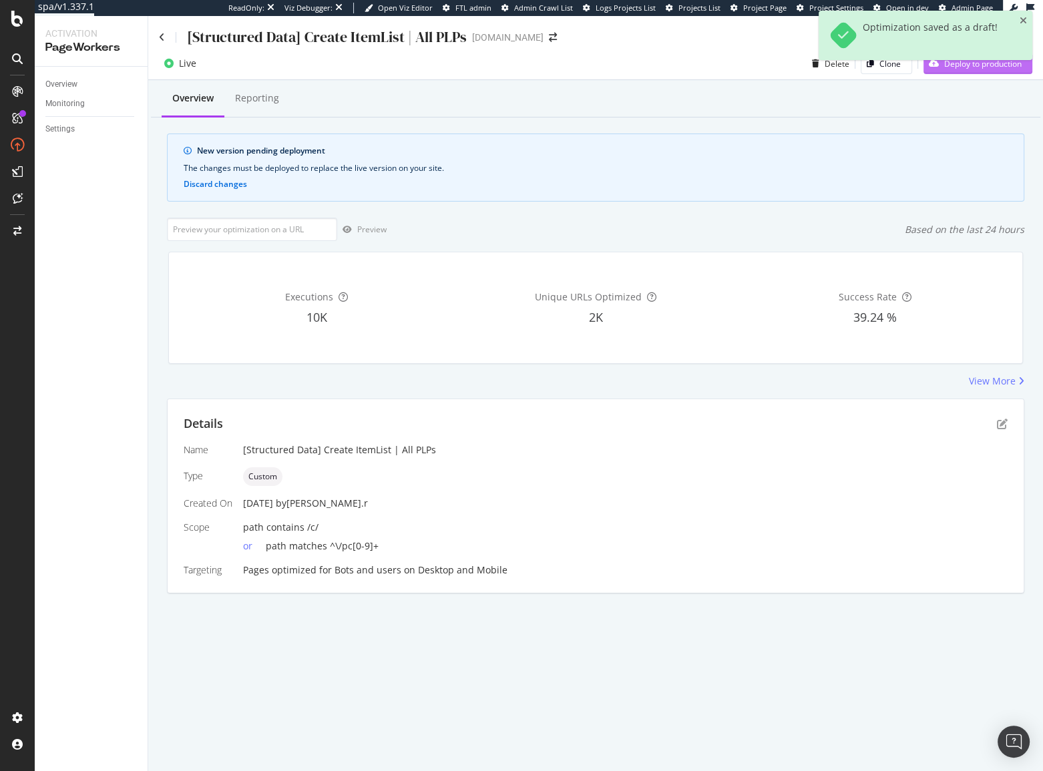
click at [951, 73] on div "Deploy to production" at bounding box center [972, 63] width 98 height 20
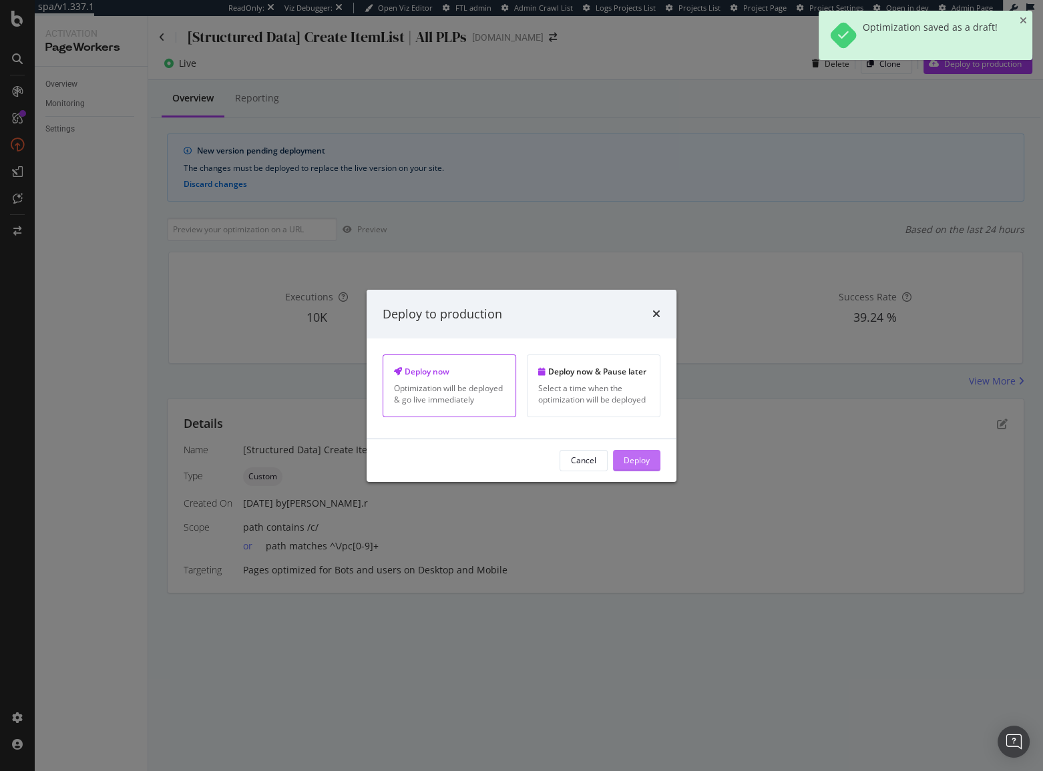
click at [626, 455] on div "Deploy" at bounding box center [637, 460] width 26 height 11
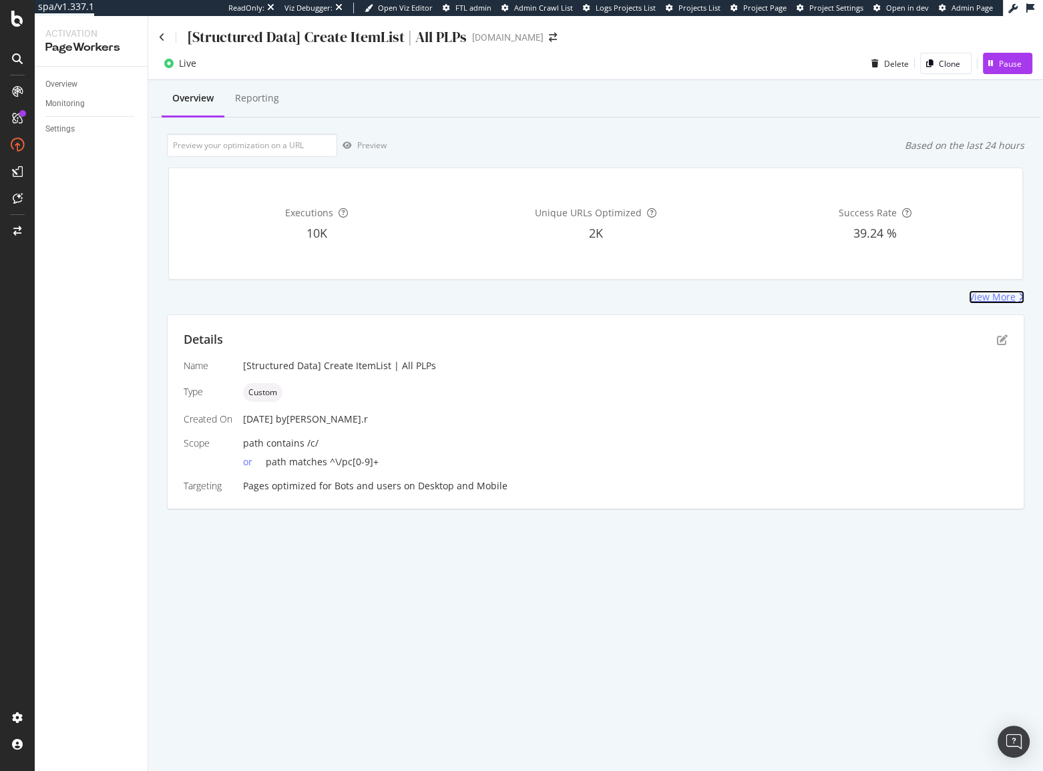
click at [989, 299] on div "View More" at bounding box center [992, 296] width 47 height 13
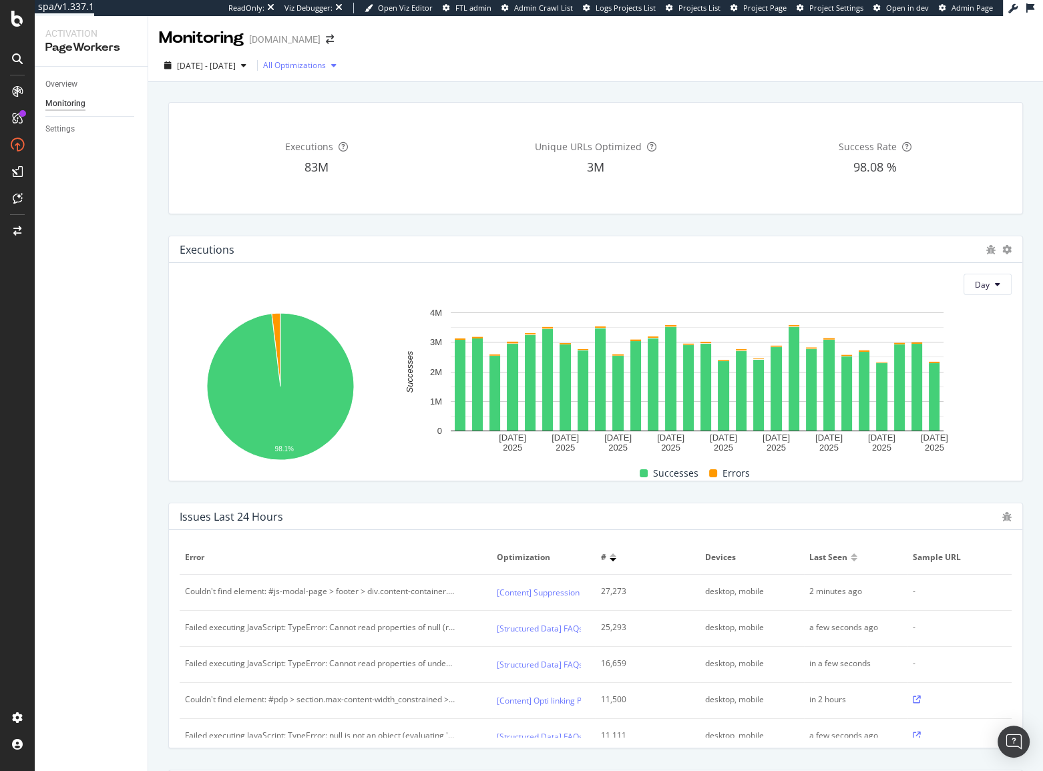
click at [326, 68] on div "All Optimizations" at bounding box center [294, 65] width 63 height 8
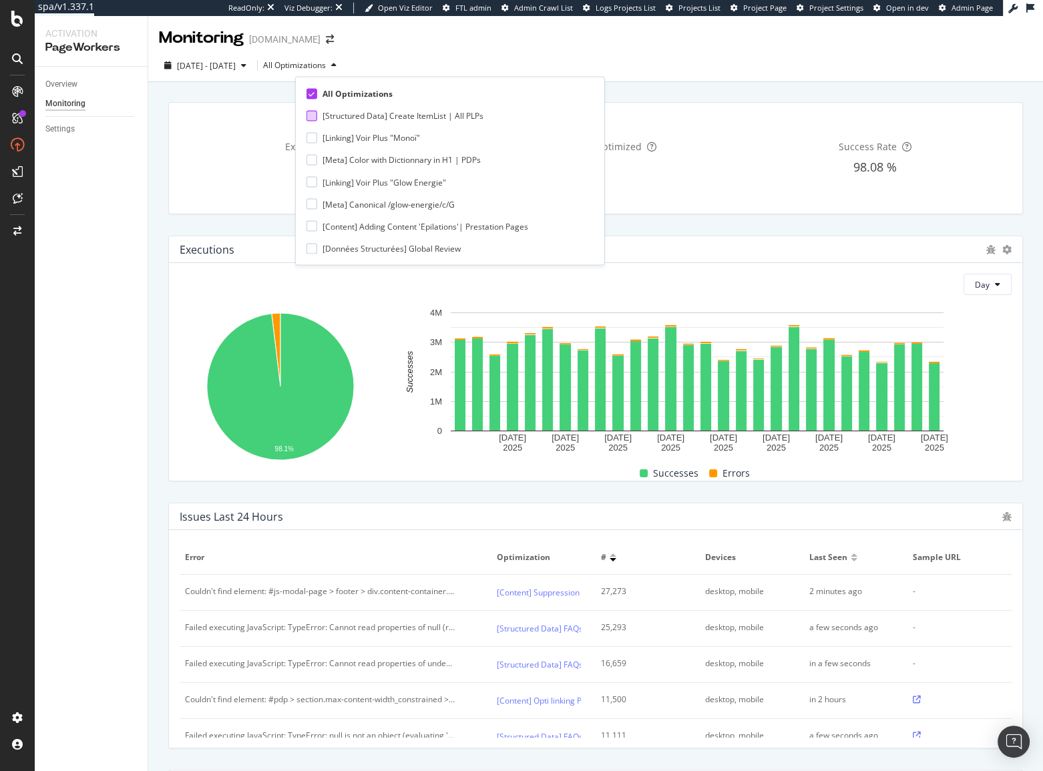
click at [365, 111] on div "[Structured Data] Create ItemList | All PLPs" at bounding box center [402, 115] width 161 height 11
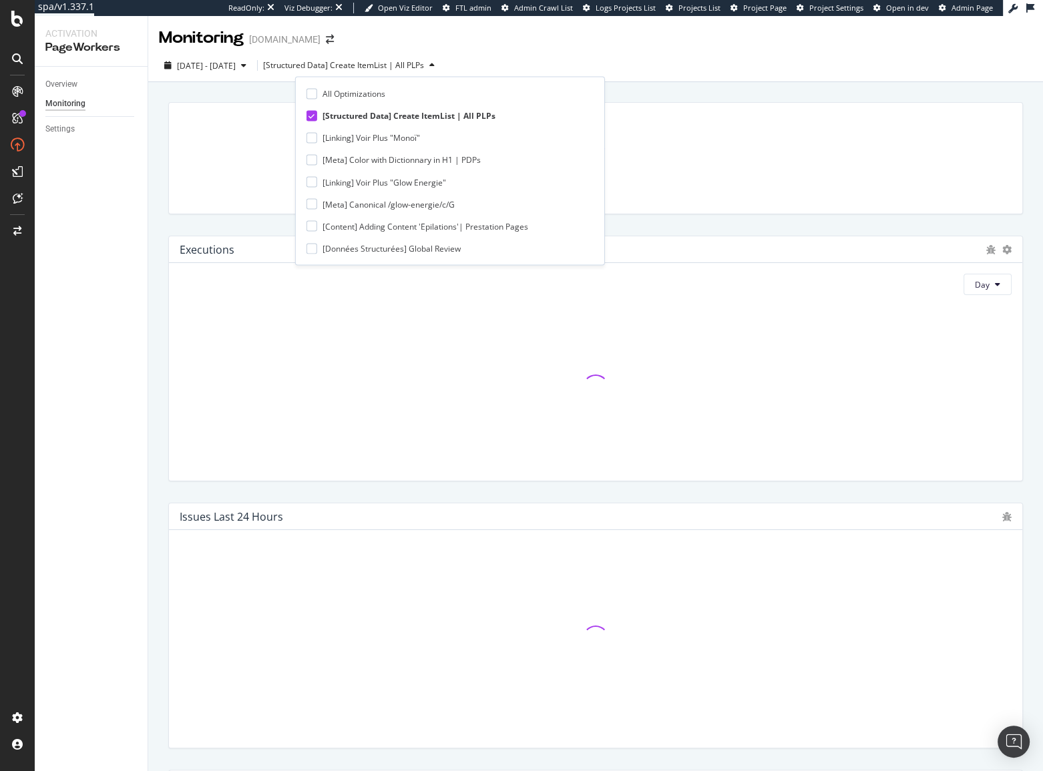
click at [547, 40] on div "Monitoring yves-rocher.fr" at bounding box center [595, 32] width 895 height 33
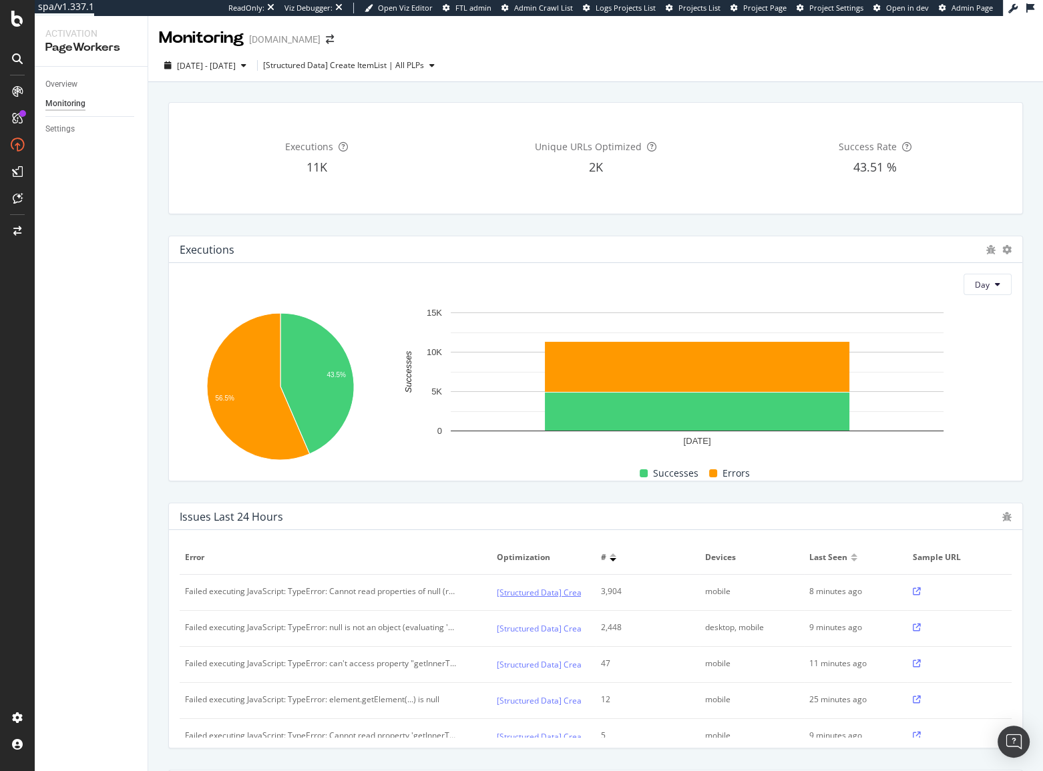
click at [555, 588] on link "[Structured Data] Create ItemList | All PLPs" at bounding box center [577, 593] width 161 height 14
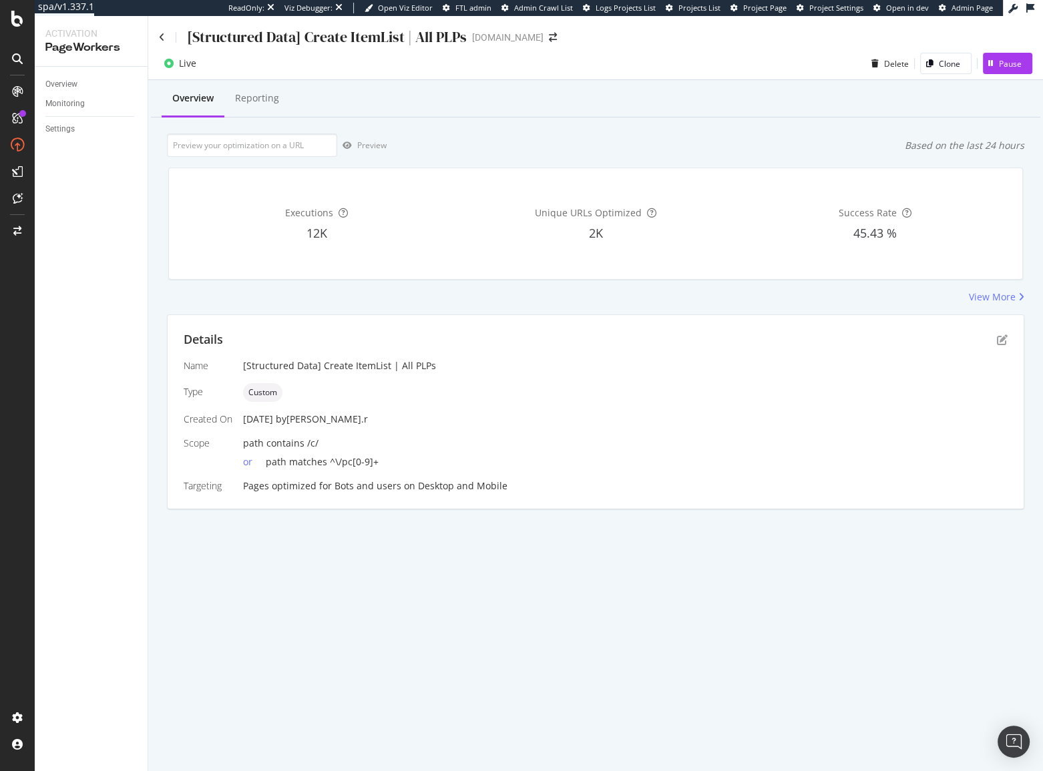
click at [706, 286] on div "Executions 12K Unique URLs Optimized 2K Success Rate 45.43 %" at bounding box center [595, 224] width 871 height 134
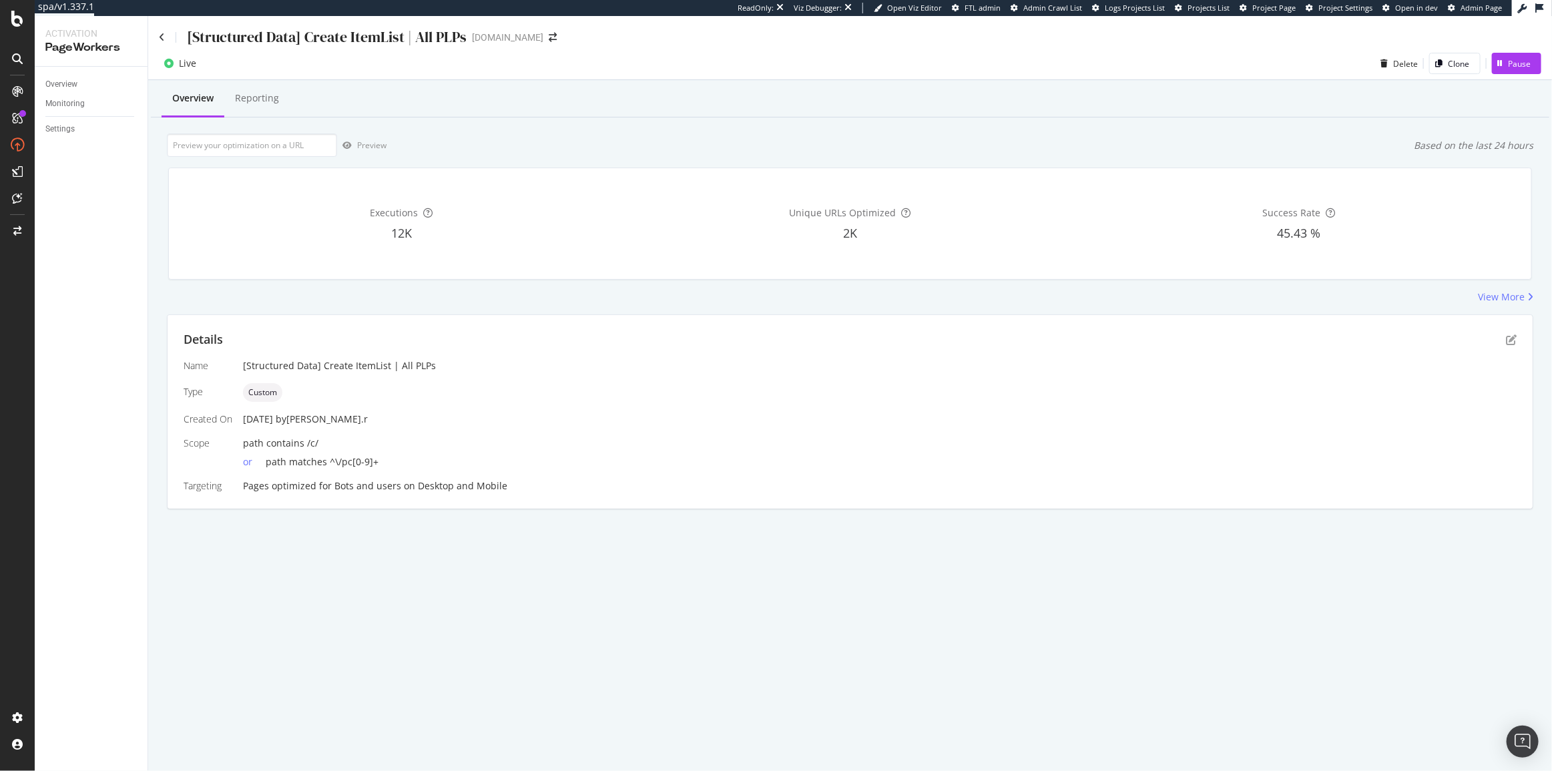
click at [914, 154] on div "Preview Based on the last 24 hours" at bounding box center [850, 145] width 1367 height 23
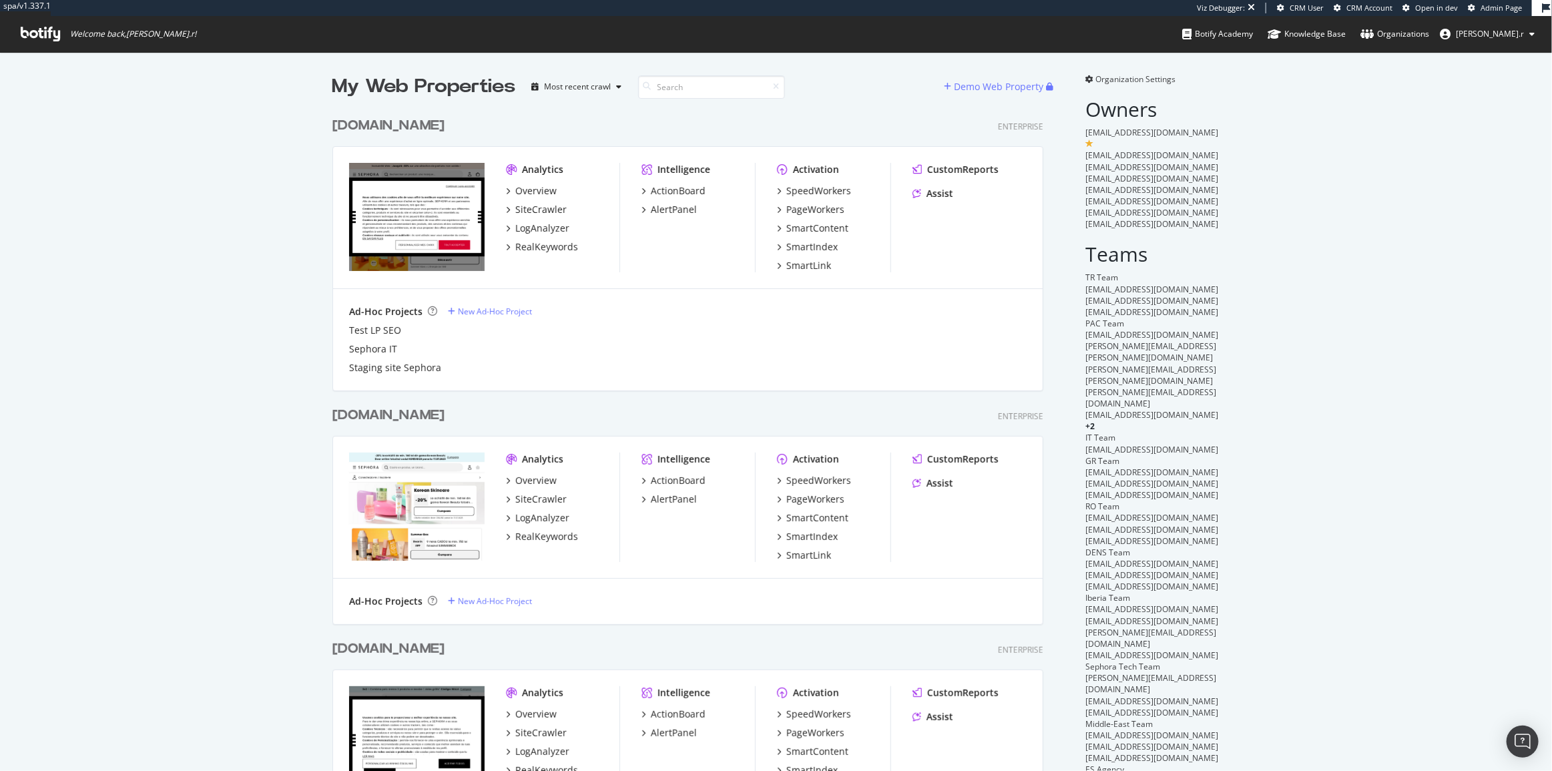
scroll to position [3438, 712]
click at [700, 89] on input at bounding box center [711, 86] width 147 height 23
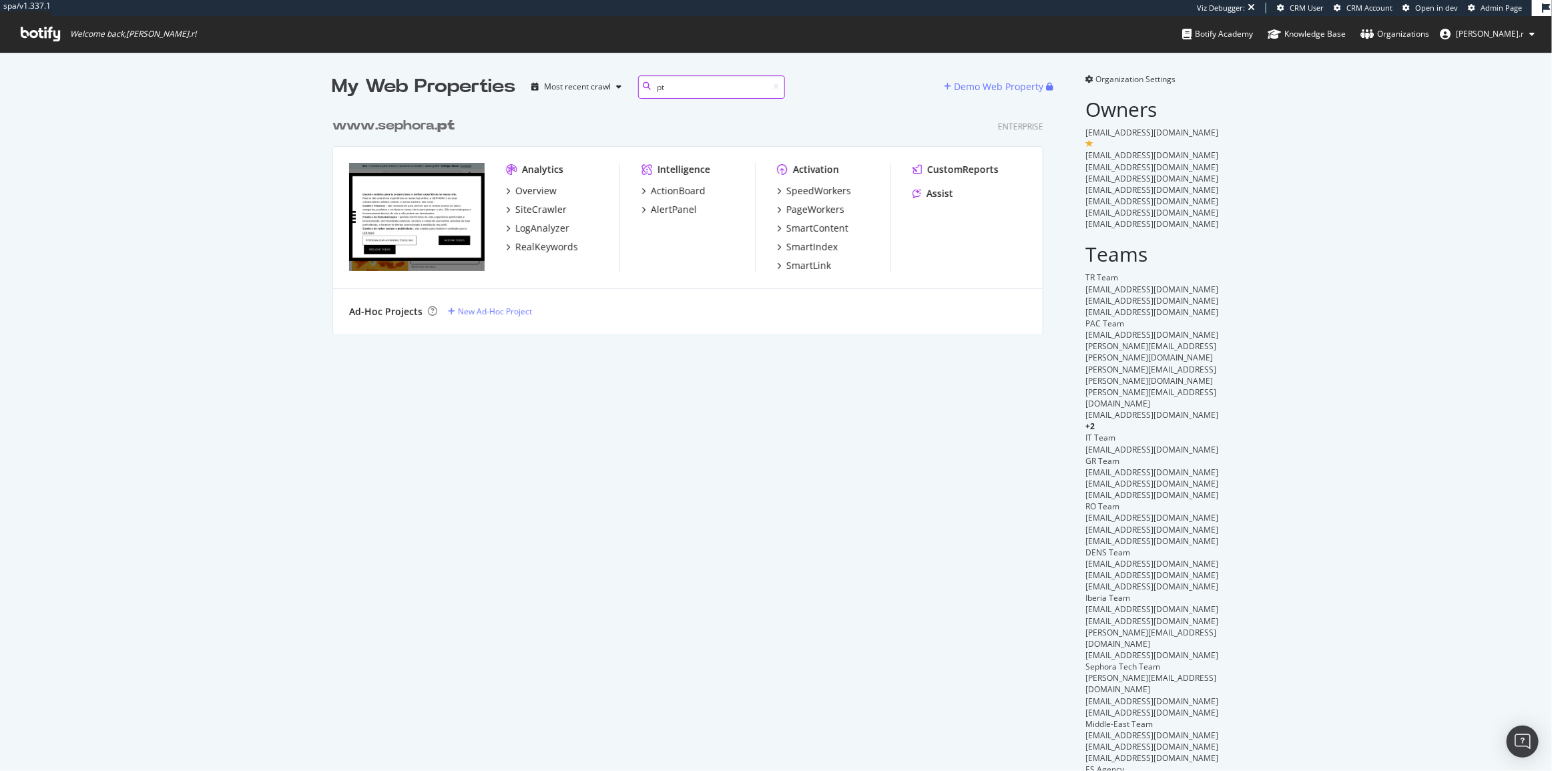
scroll to position [9, 9]
type input "pt"
click at [830, 188] on div "SpeedWorkers" at bounding box center [819, 190] width 65 height 13
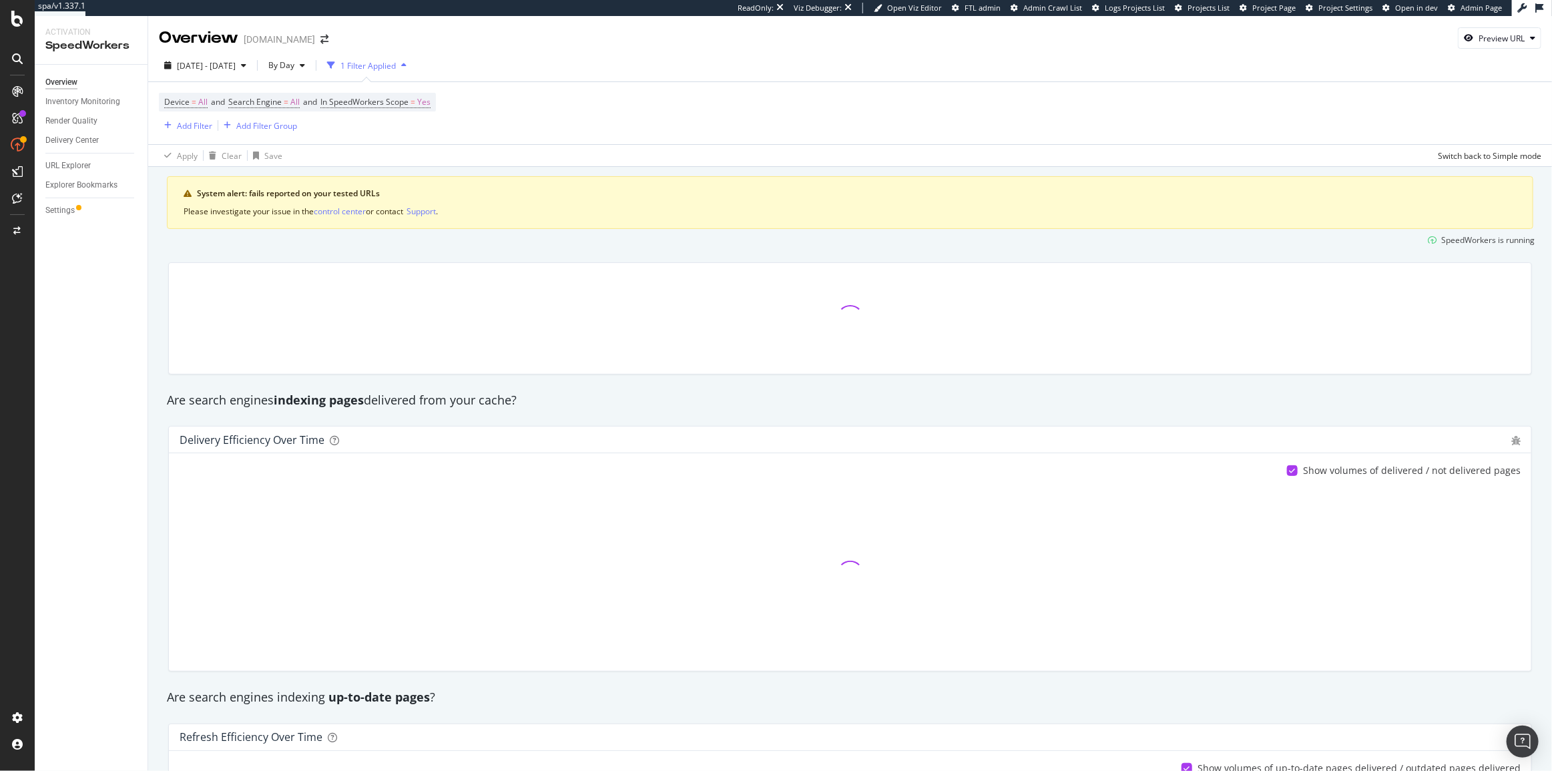
click at [163, 310] on div at bounding box center [850, 319] width 1380 height 134
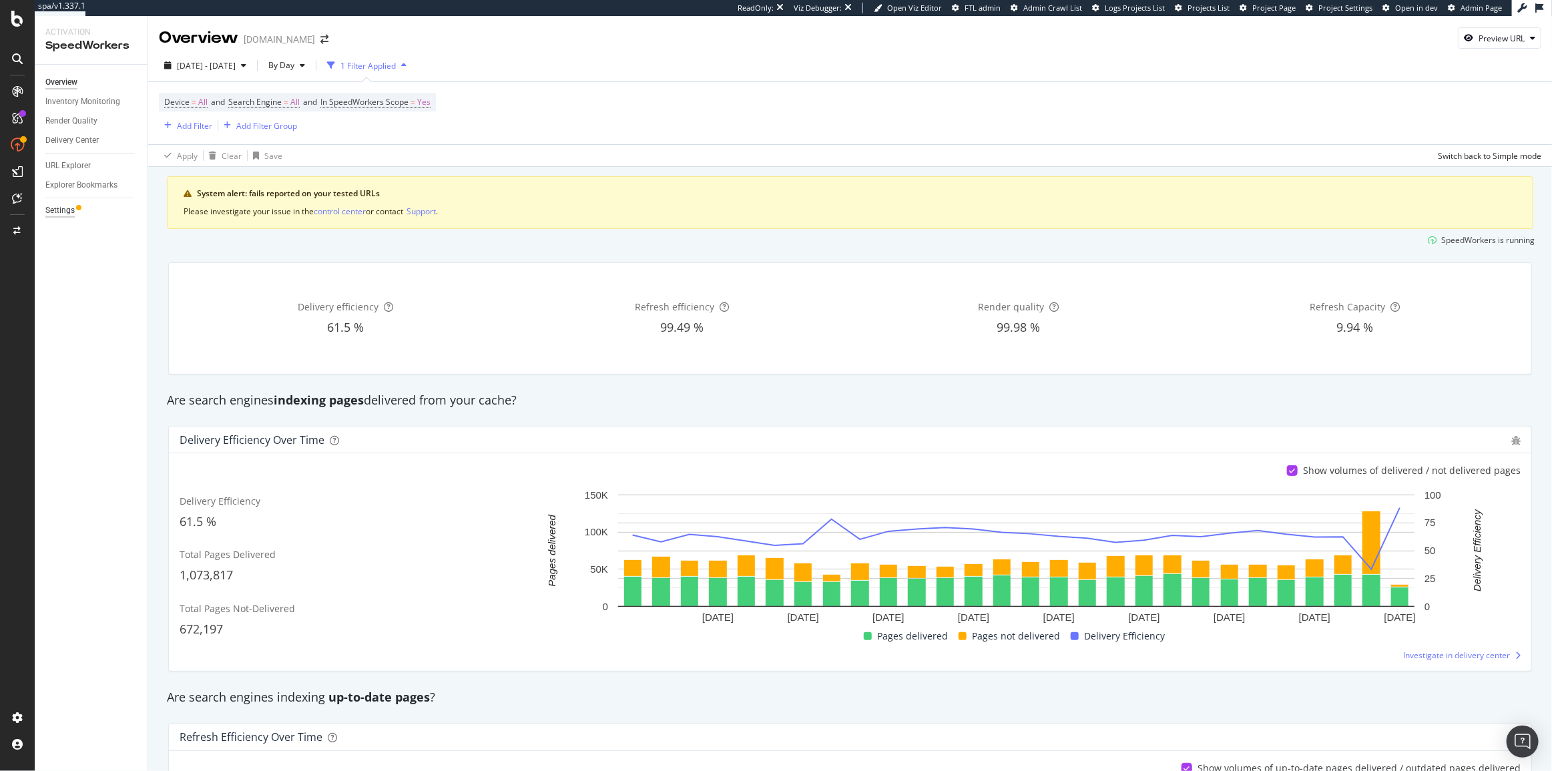
click at [53, 208] on div "Settings" at bounding box center [59, 211] width 29 height 14
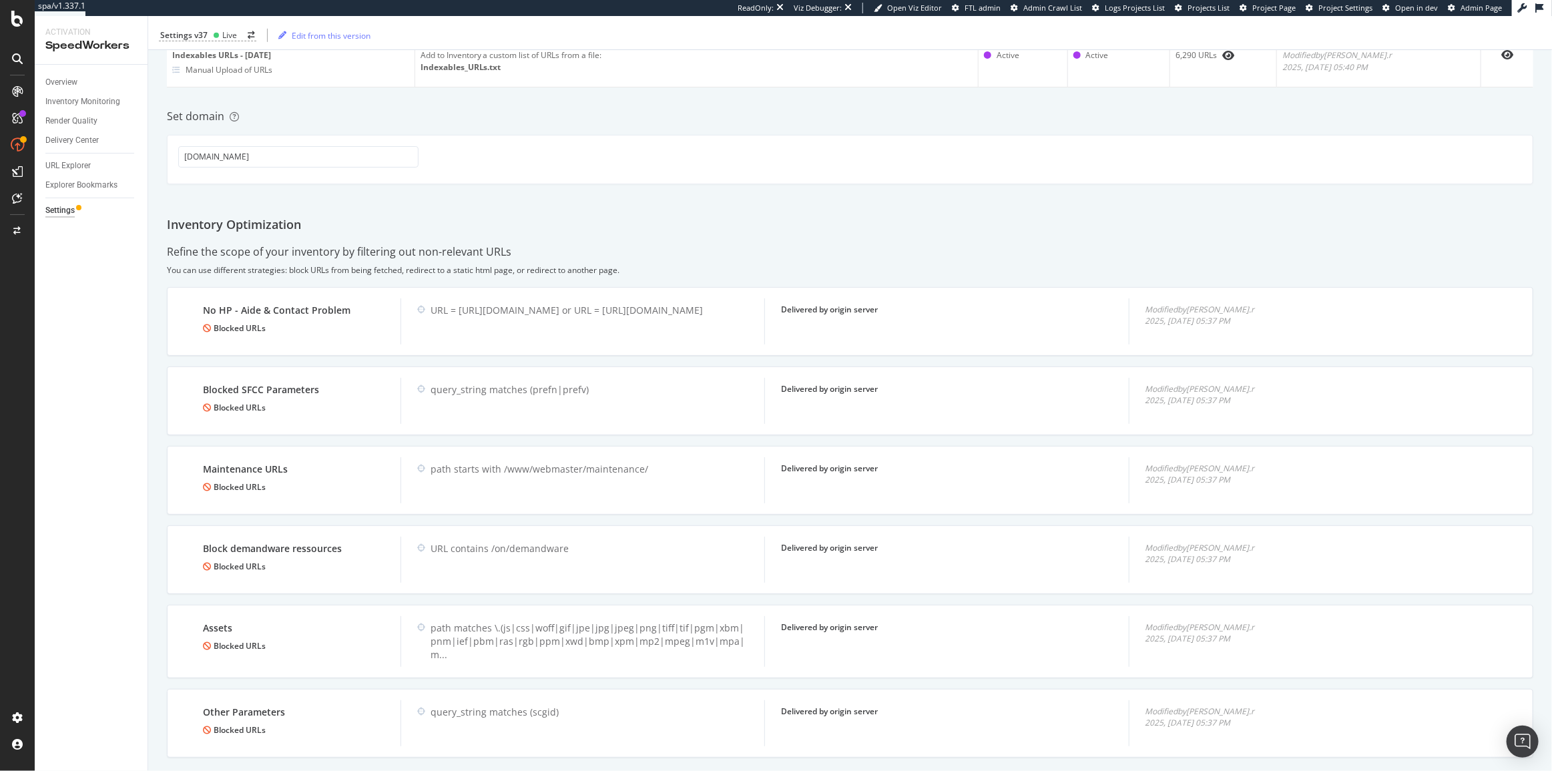
scroll to position [574, 0]
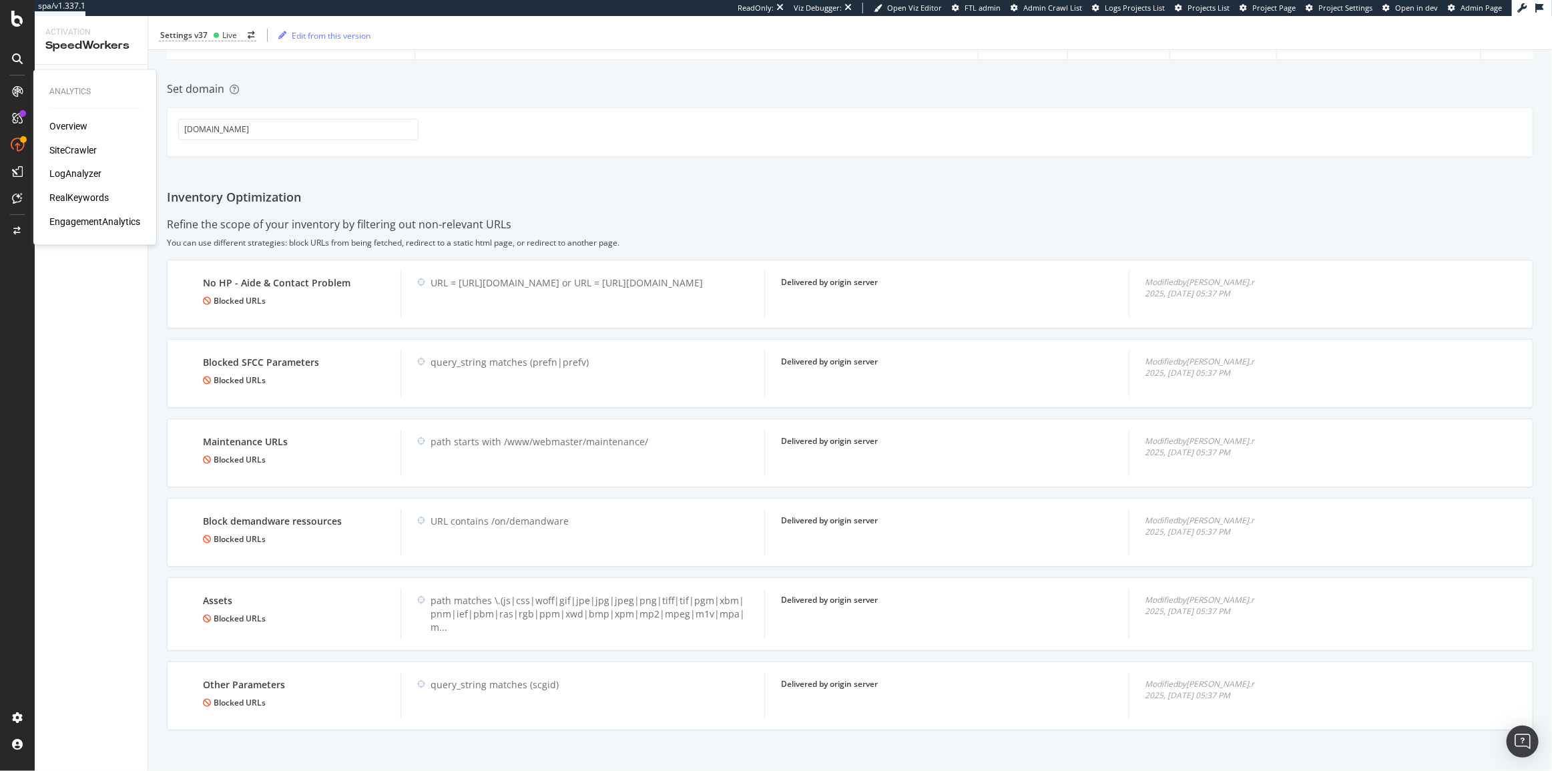
click at [79, 147] on div "SiteCrawler" at bounding box center [72, 150] width 47 height 13
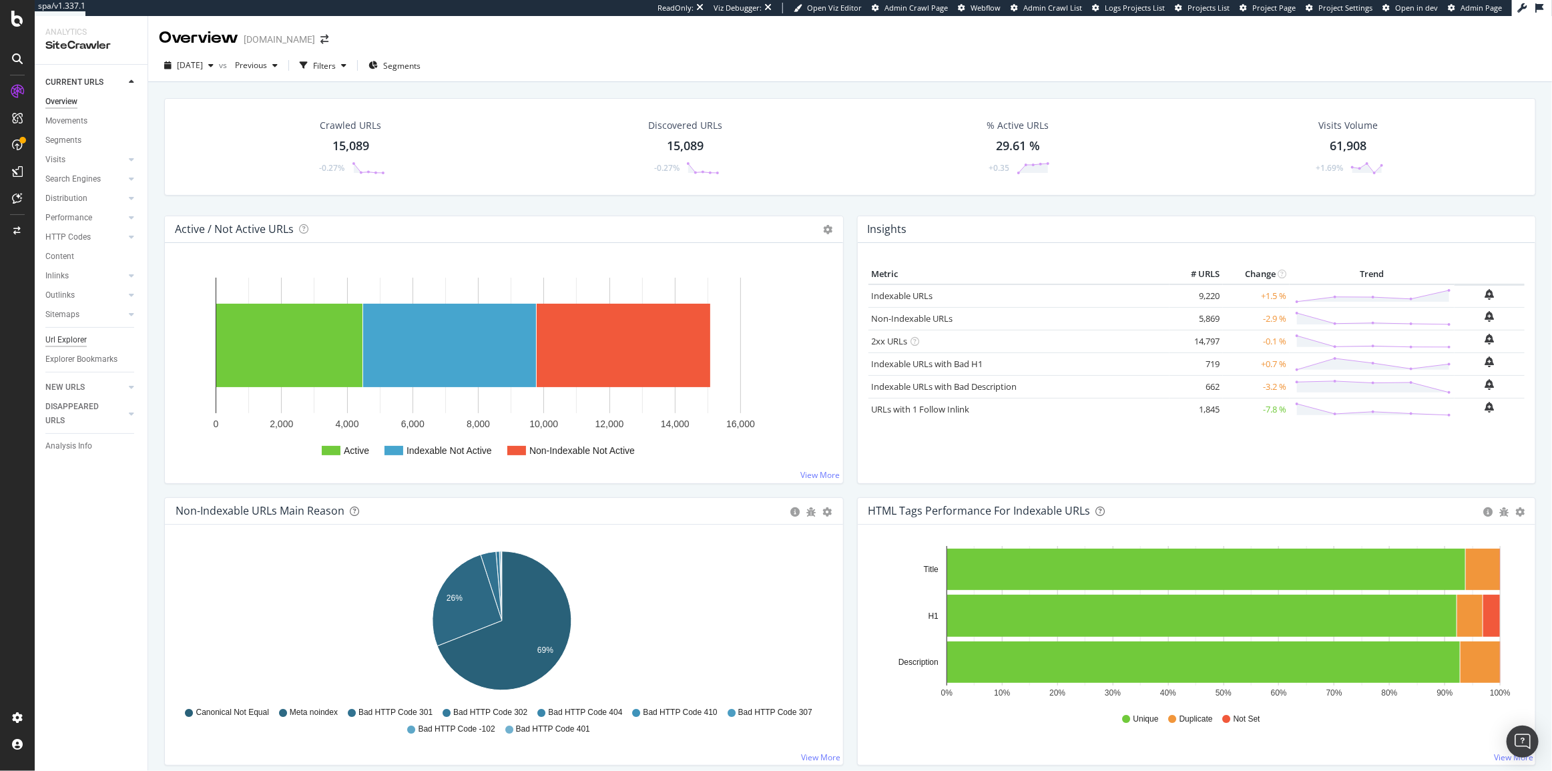
click at [71, 344] on div "Url Explorer" at bounding box center [65, 340] width 41 height 14
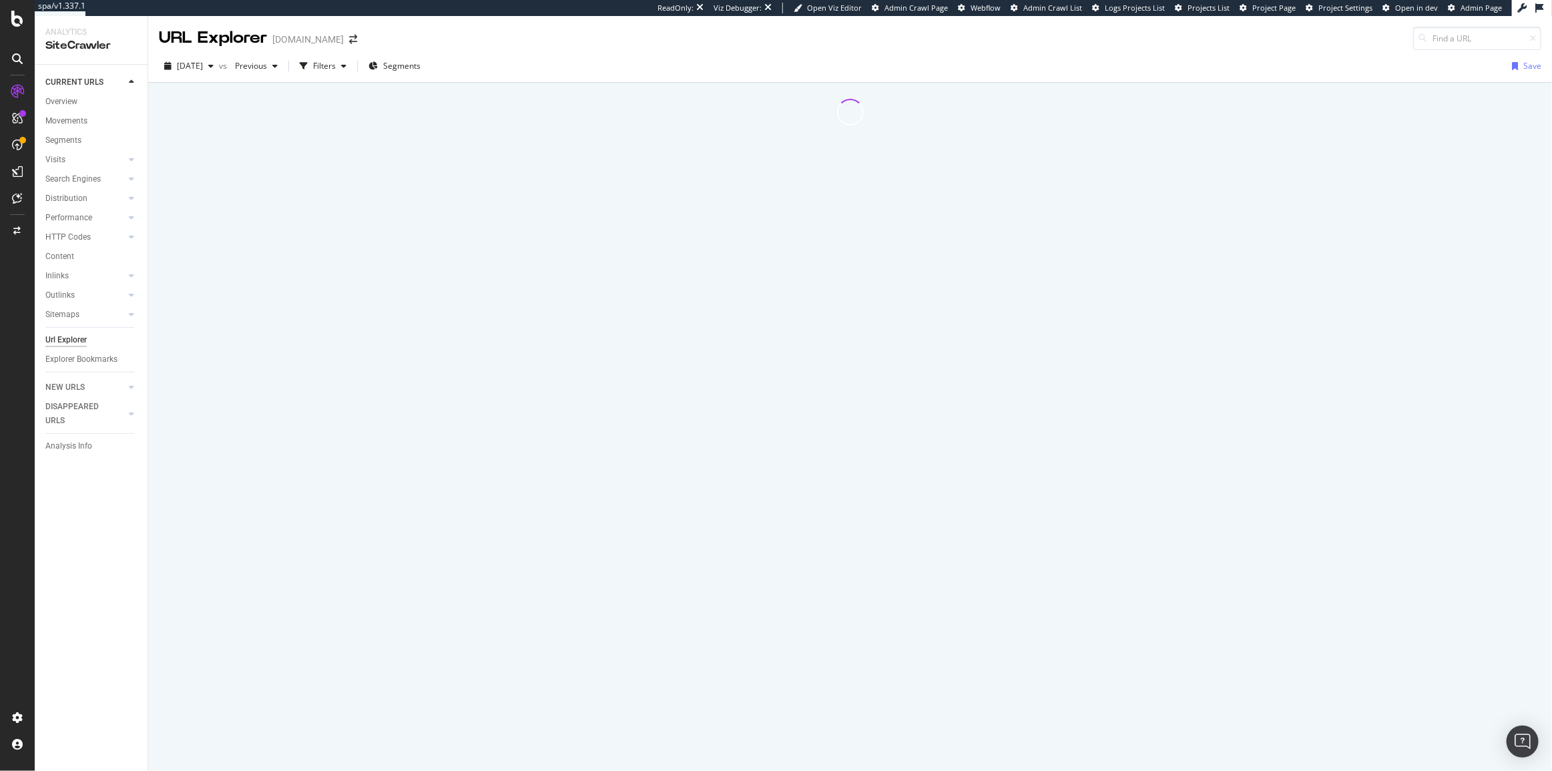
click at [71, 340] on div "Url Explorer" at bounding box center [65, 340] width 41 height 14
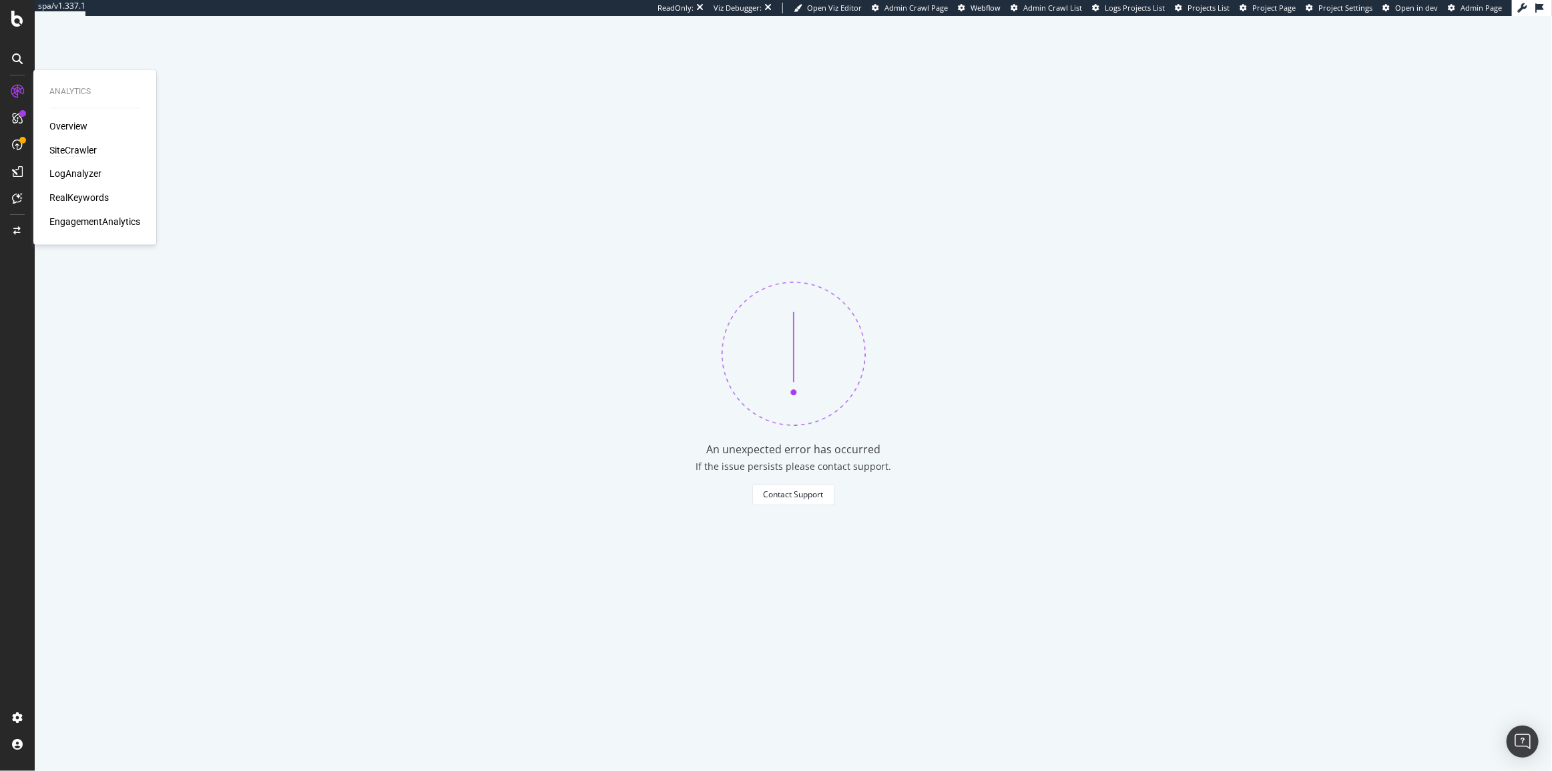
click at [76, 148] on div "SiteCrawler" at bounding box center [72, 150] width 47 height 13
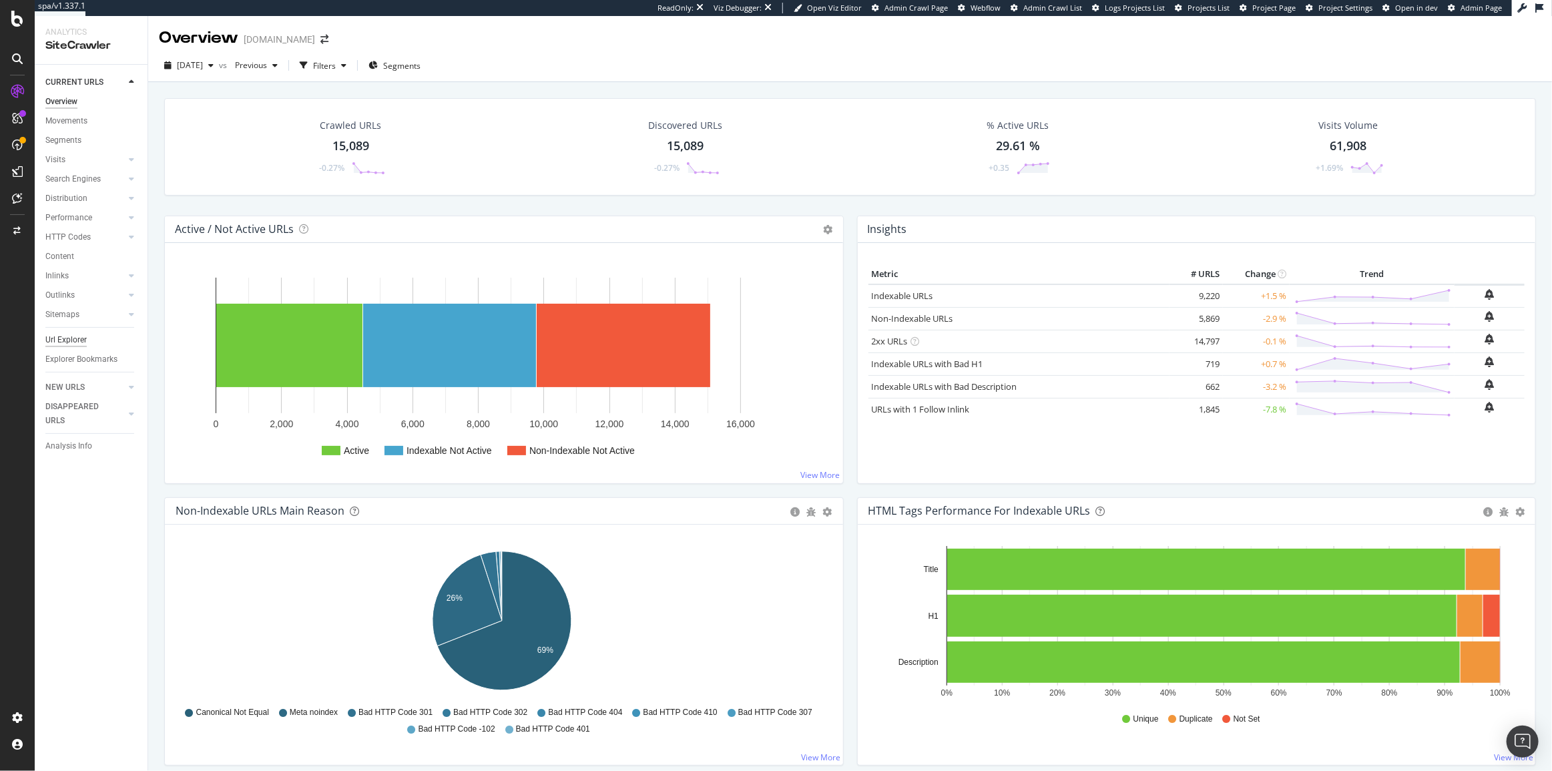
click at [64, 340] on div "Url Explorer" at bounding box center [65, 340] width 41 height 14
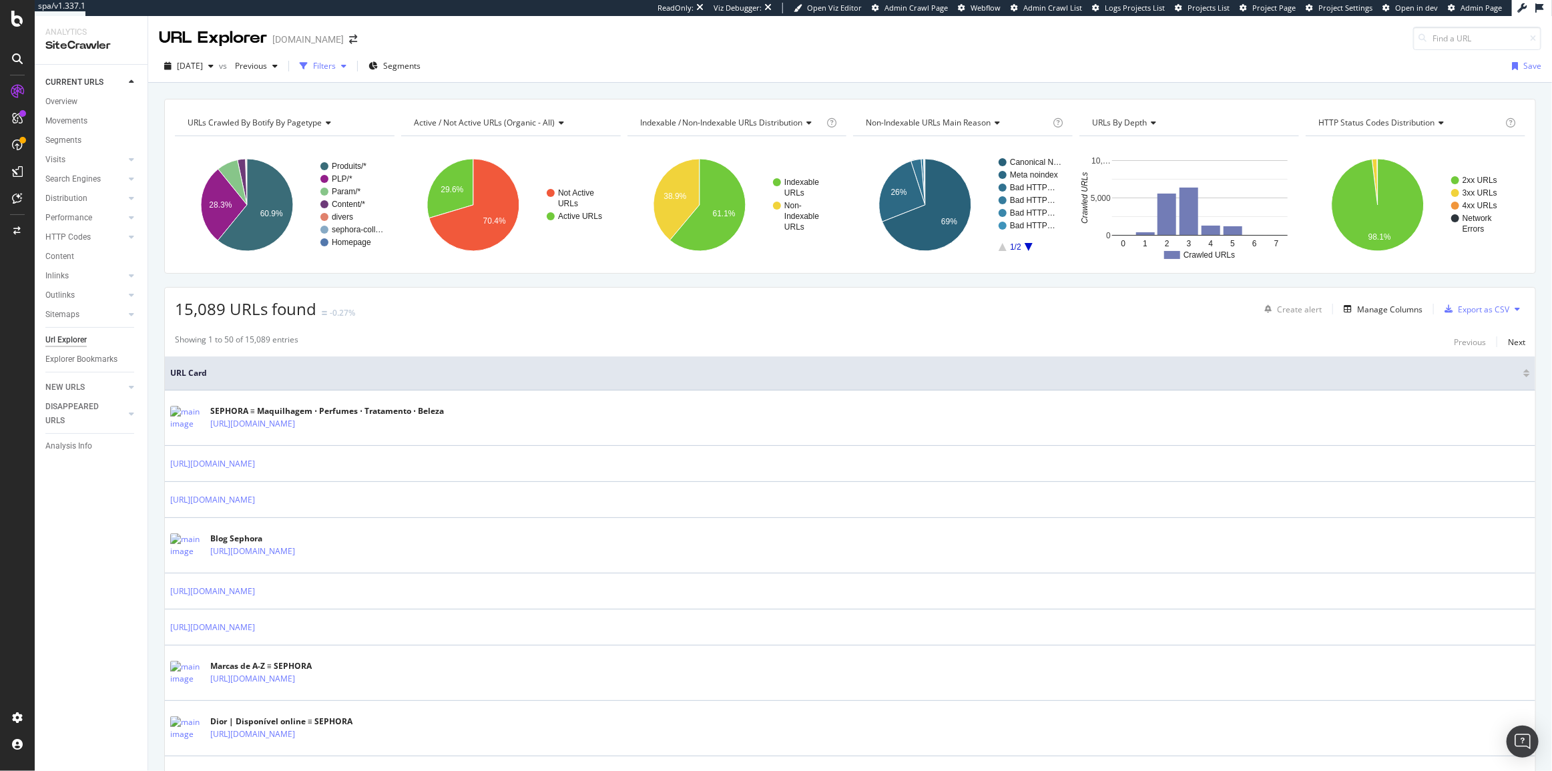
click at [308, 62] on icon "button" at bounding box center [304, 66] width 8 height 8
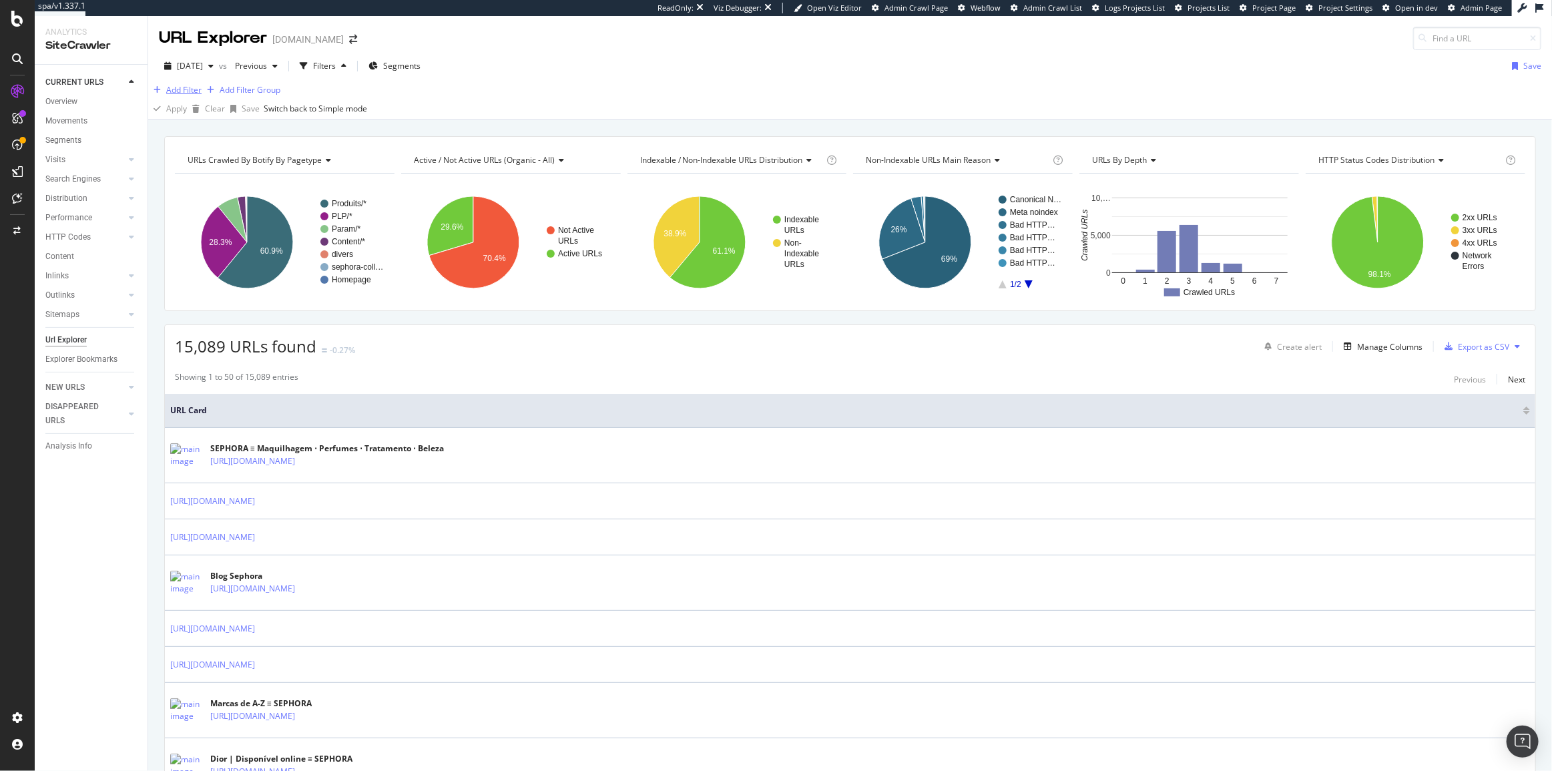
click at [180, 95] on div "Add Filter" at bounding box center [183, 89] width 35 height 11
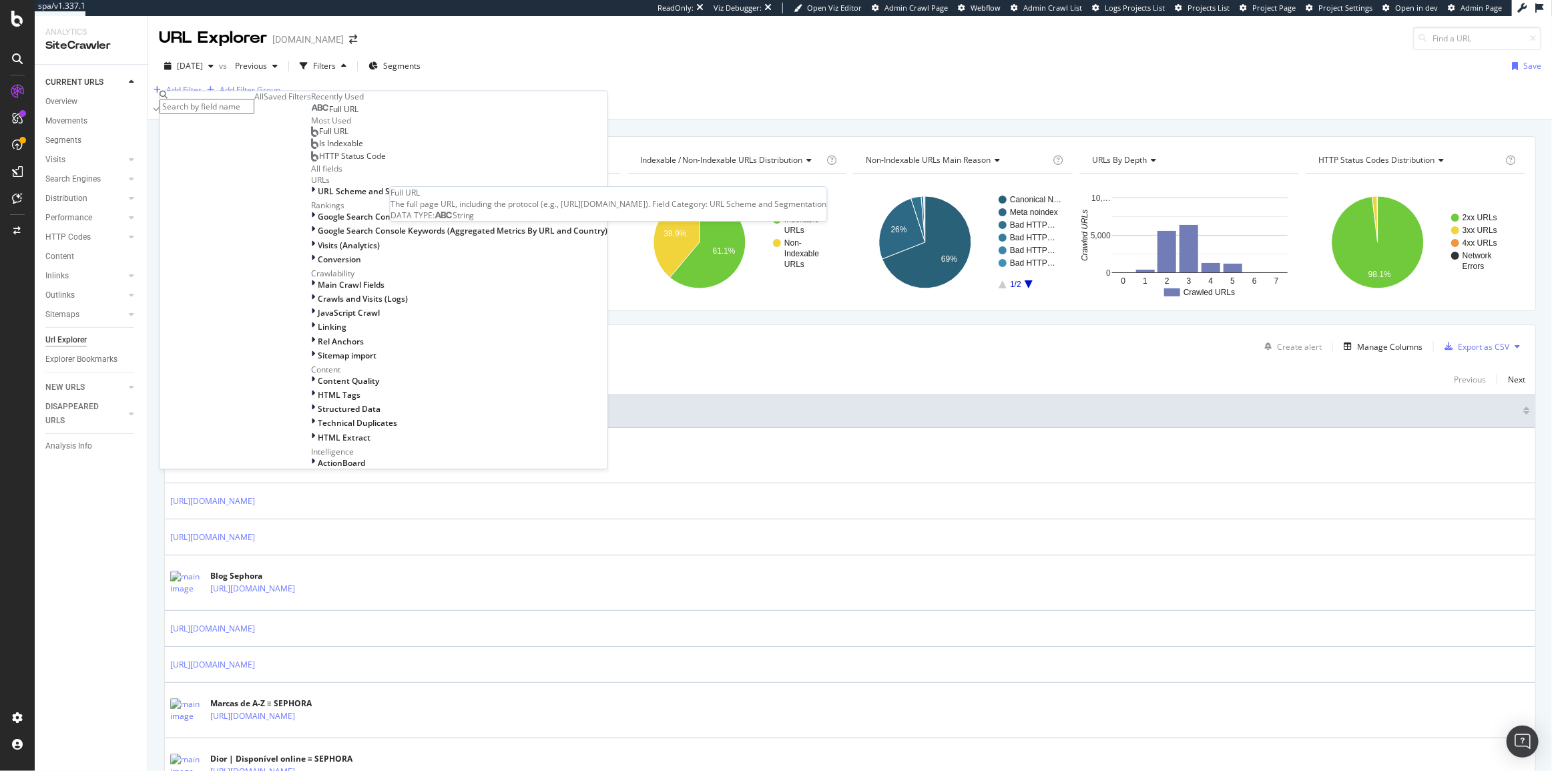
click at [311, 116] on div "Full URL" at bounding box center [334, 110] width 47 height 11
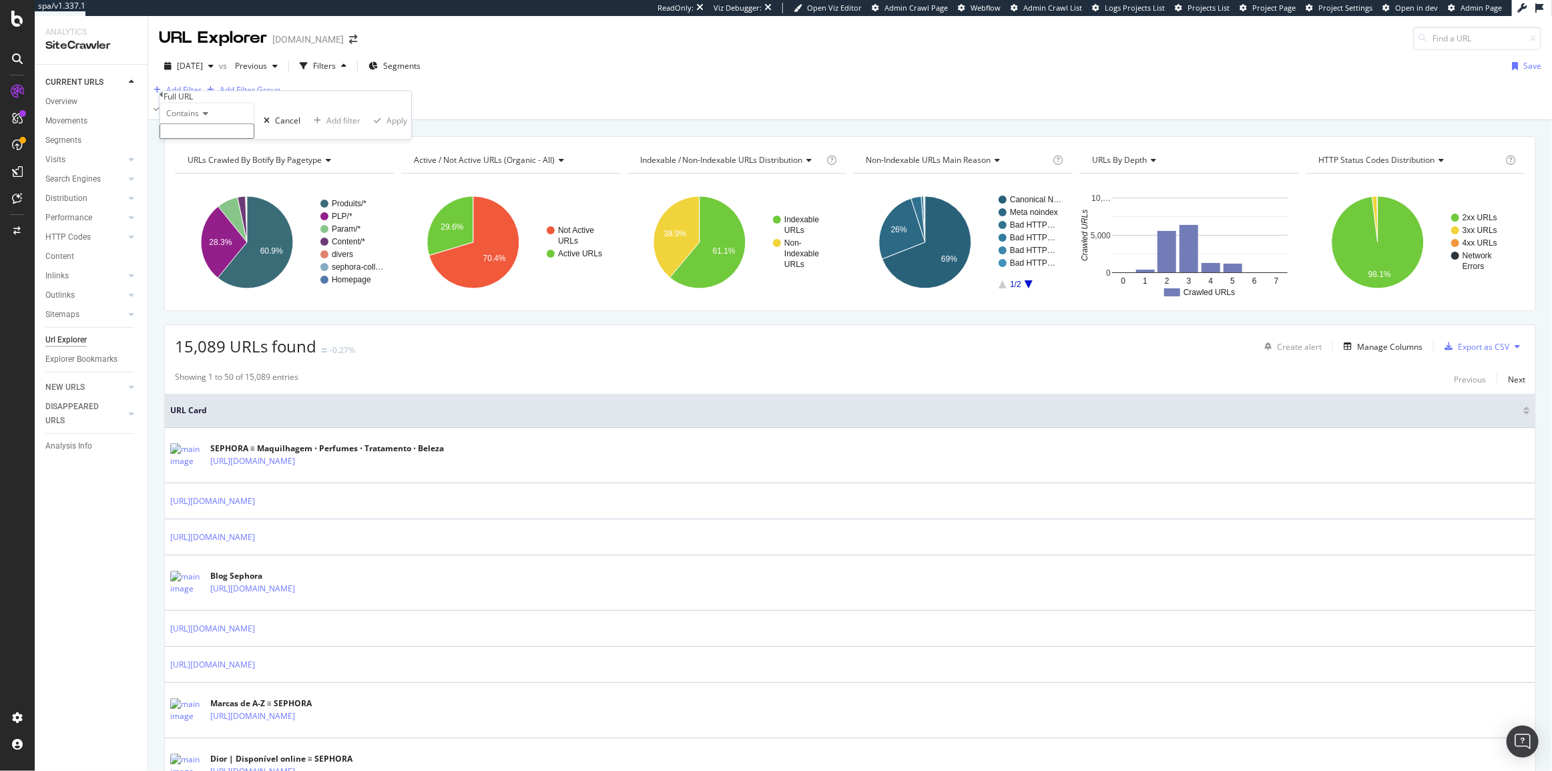
click at [221, 140] on input "text" at bounding box center [207, 131] width 95 height 15
type input "scgid"
click at [365, 148] on button "Apply" at bounding box center [388, 125] width 47 height 45
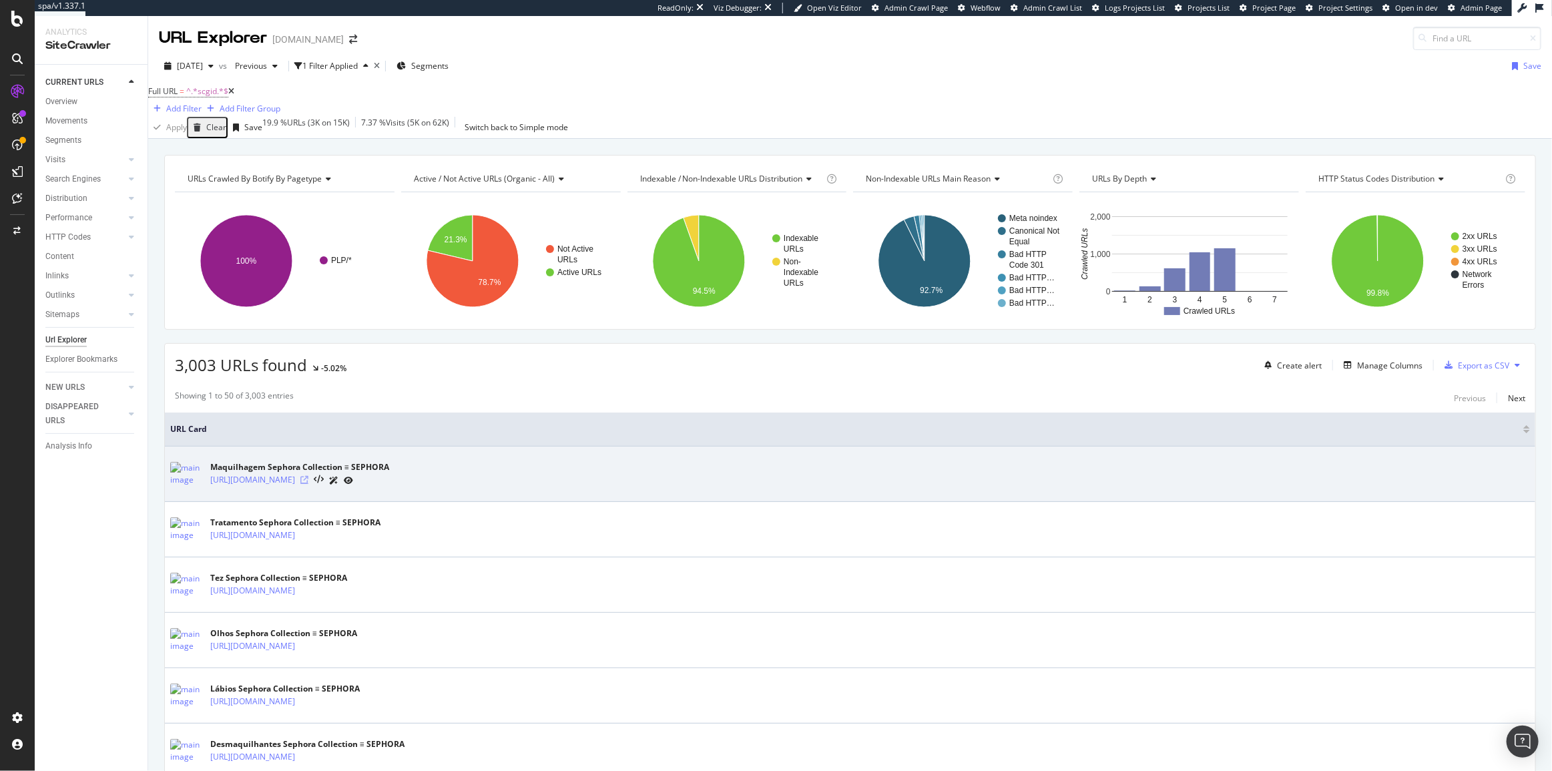
click at [308, 484] on icon at bounding box center [304, 480] width 8 height 8
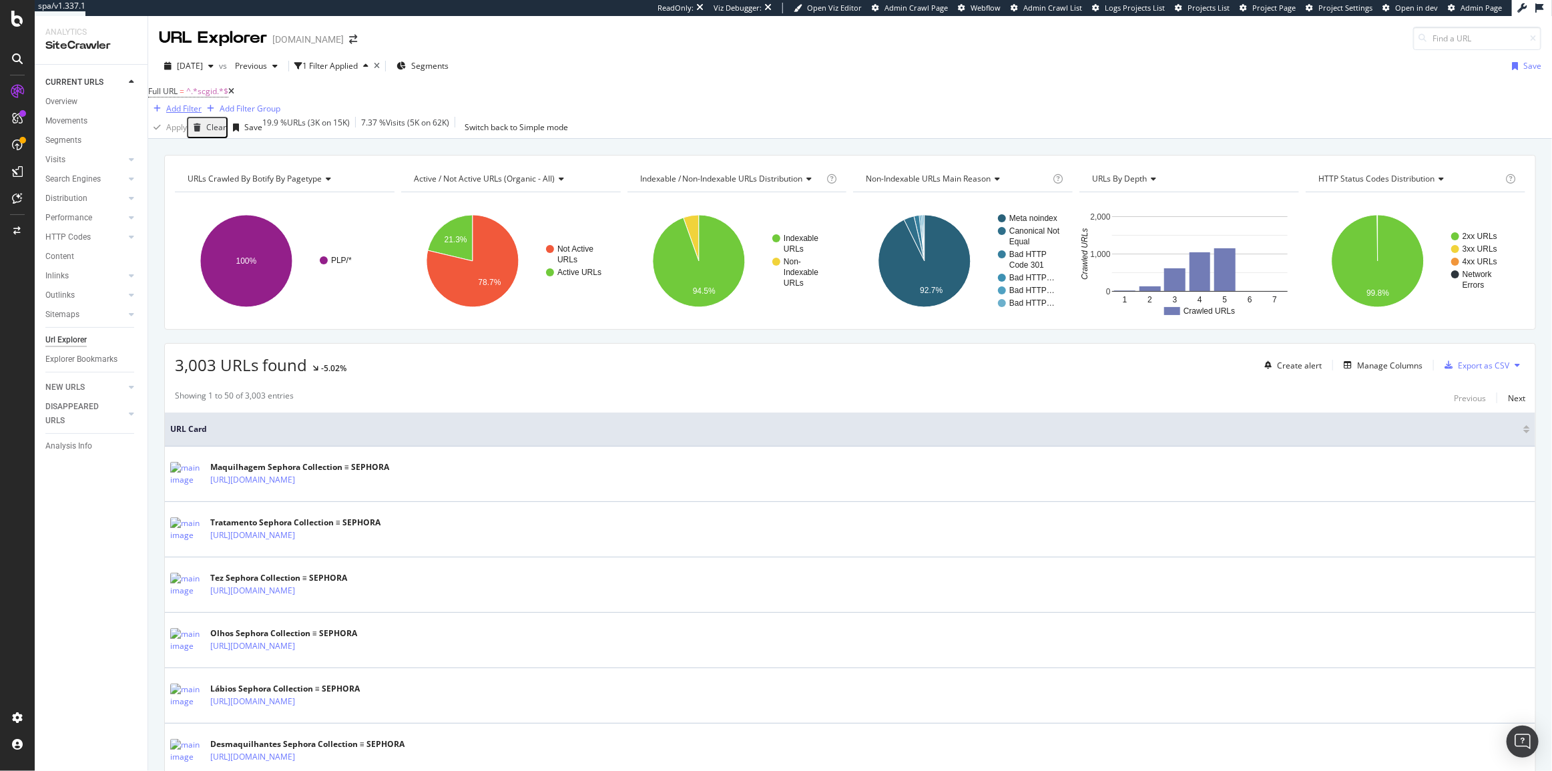
click at [202, 103] on div "Add Filter" at bounding box center [183, 108] width 35 height 11
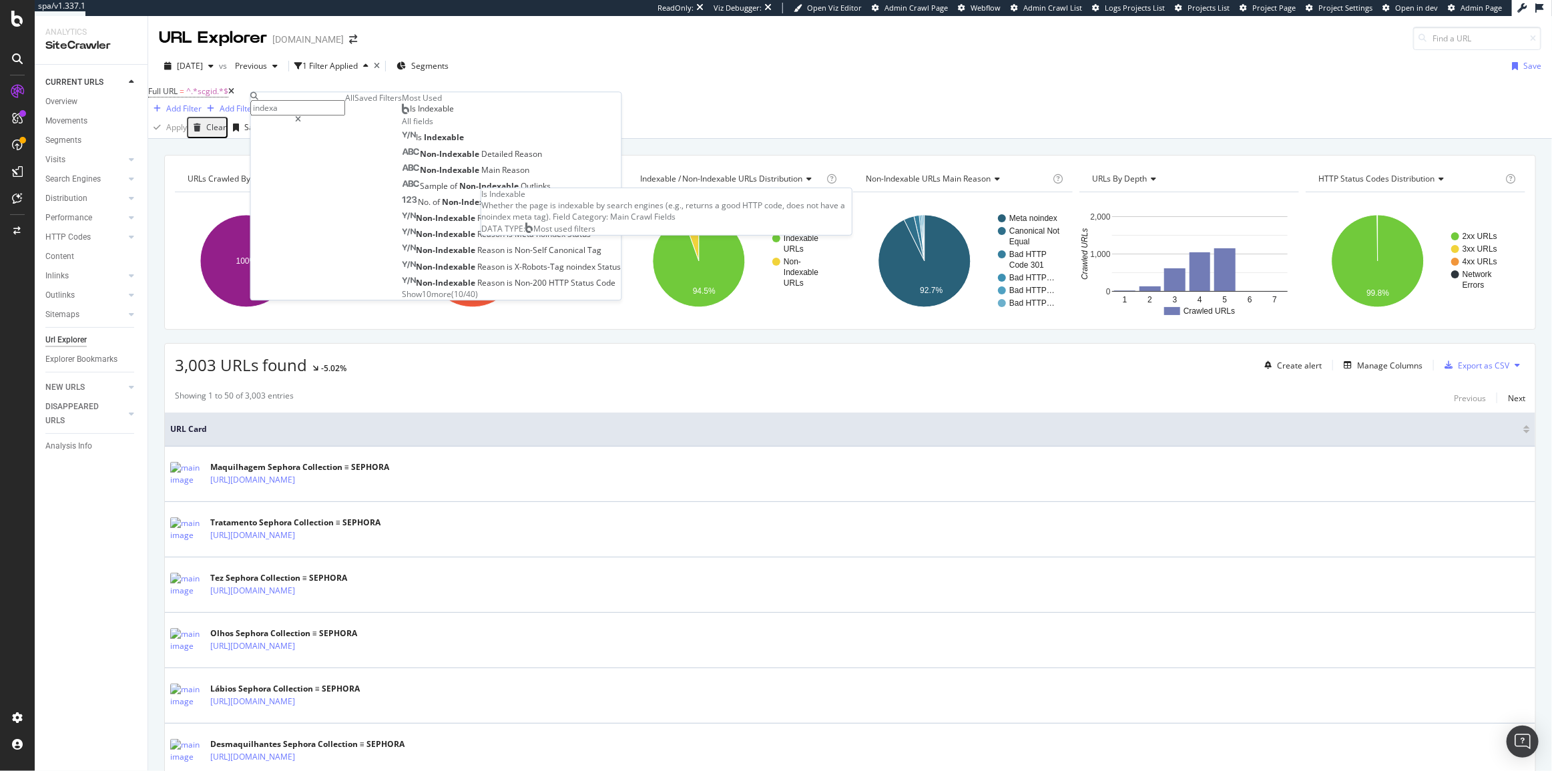
type input "indexa"
click at [411, 114] on span "Is Indexable" at bounding box center [433, 108] width 44 height 11
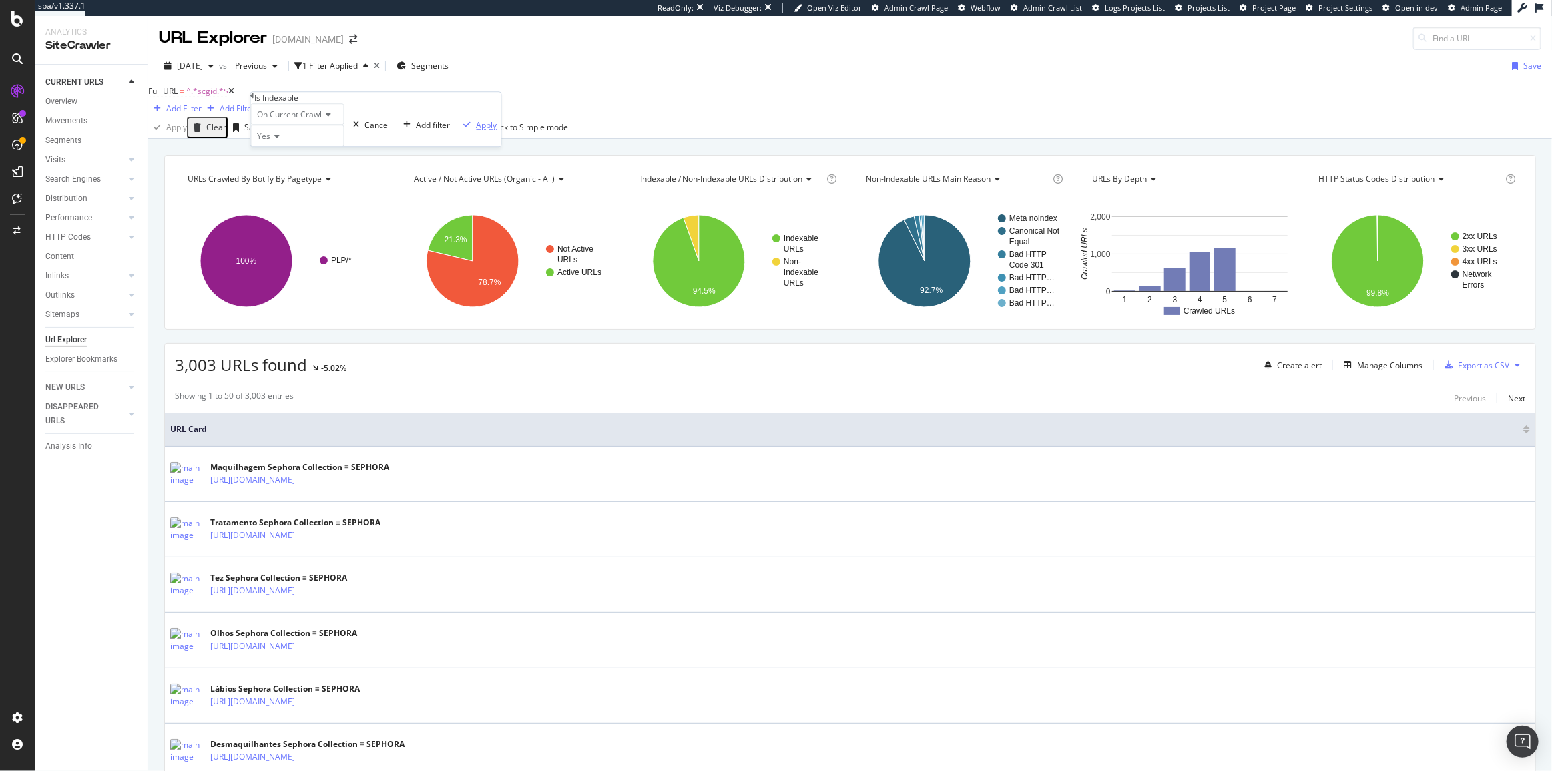
click at [477, 131] on div "Apply" at bounding box center [487, 125] width 21 height 11
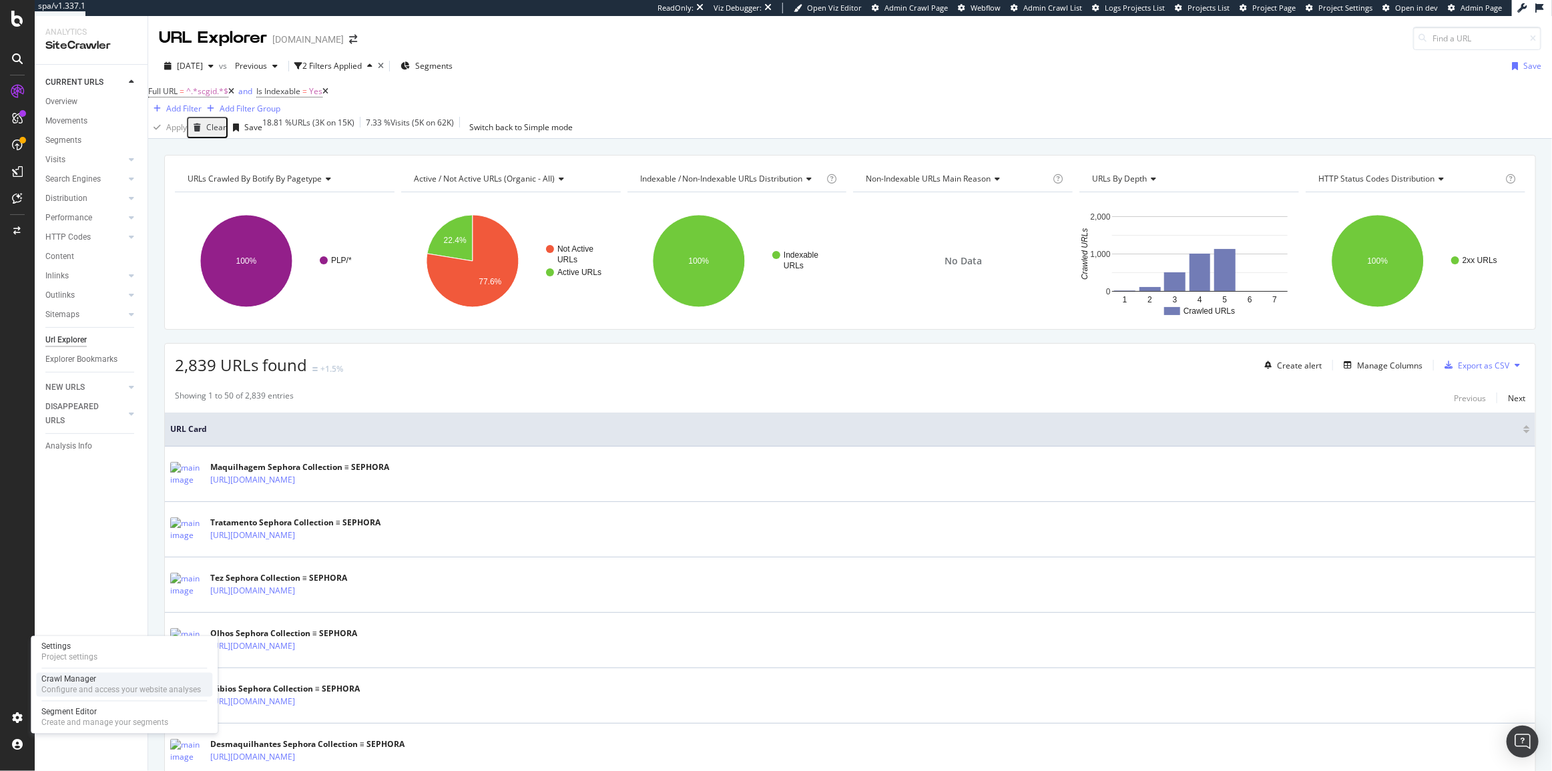
click at [67, 689] on div "Configure and access your website analyses" at bounding box center [121, 690] width 160 height 11
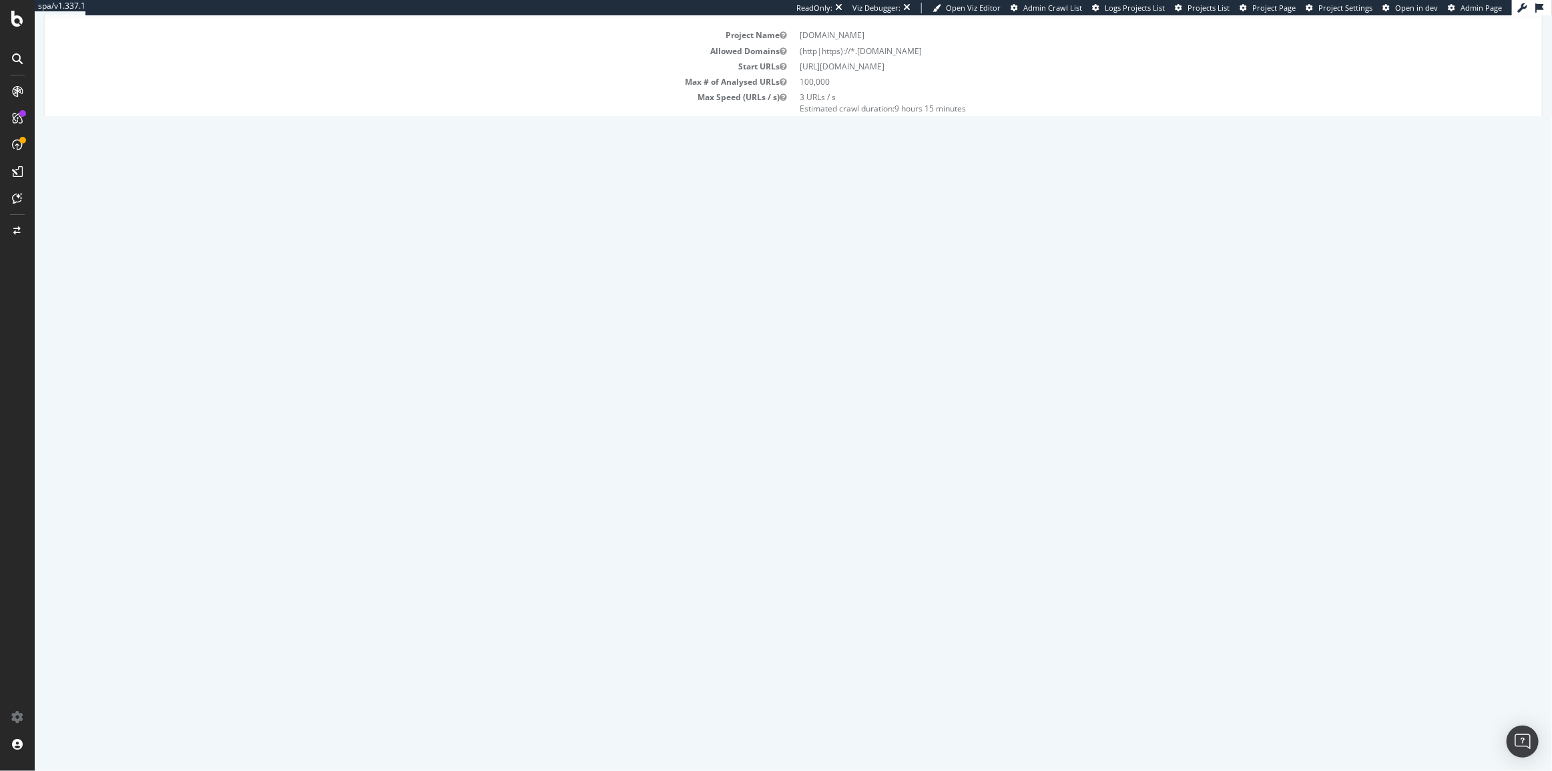
scroll to position [182, 0]
